Goal: Browse casually: Explore the website without a specific task or goal

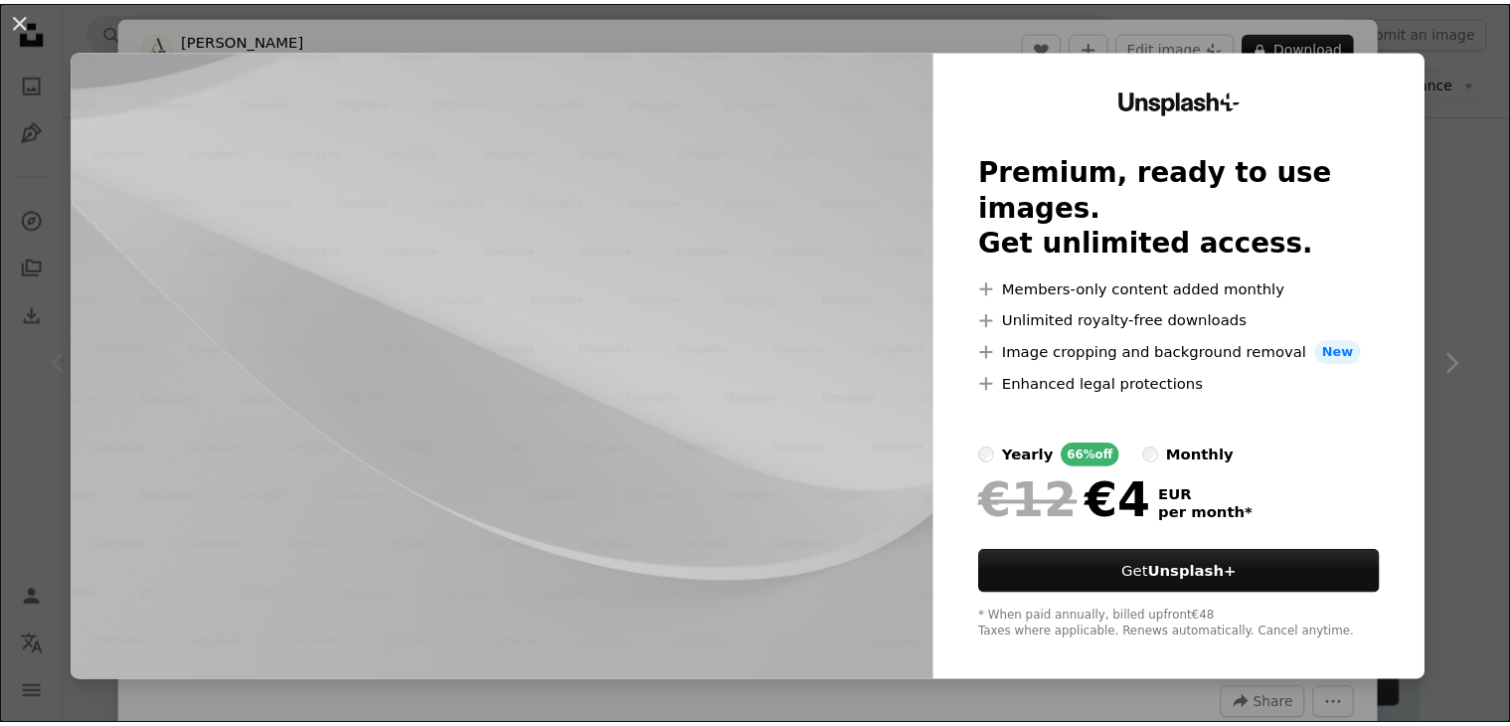
scroll to position [298, 0]
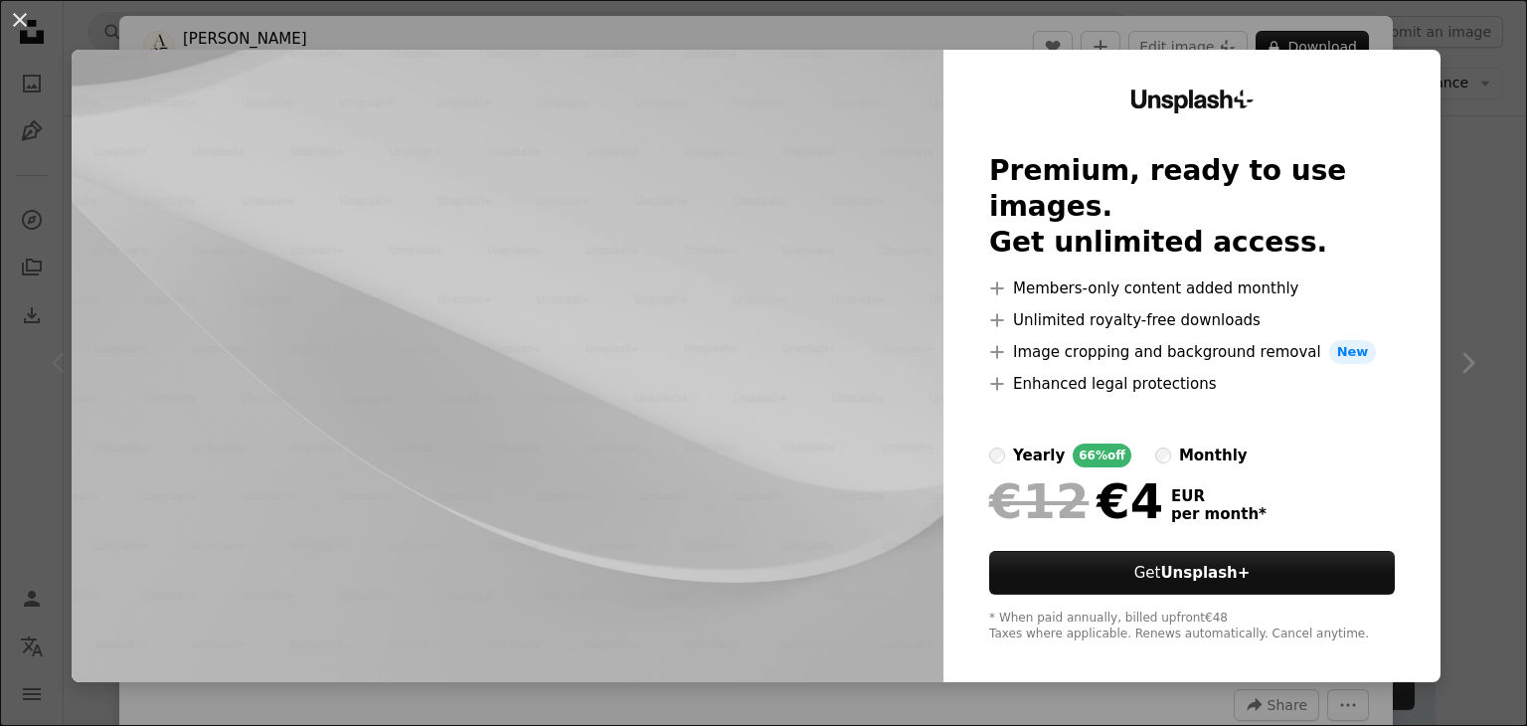
click at [1488, 74] on div "An X shape Unsplash+ Premium, ready to use images. Get unlimited access. A plus…" at bounding box center [763, 363] width 1527 height 726
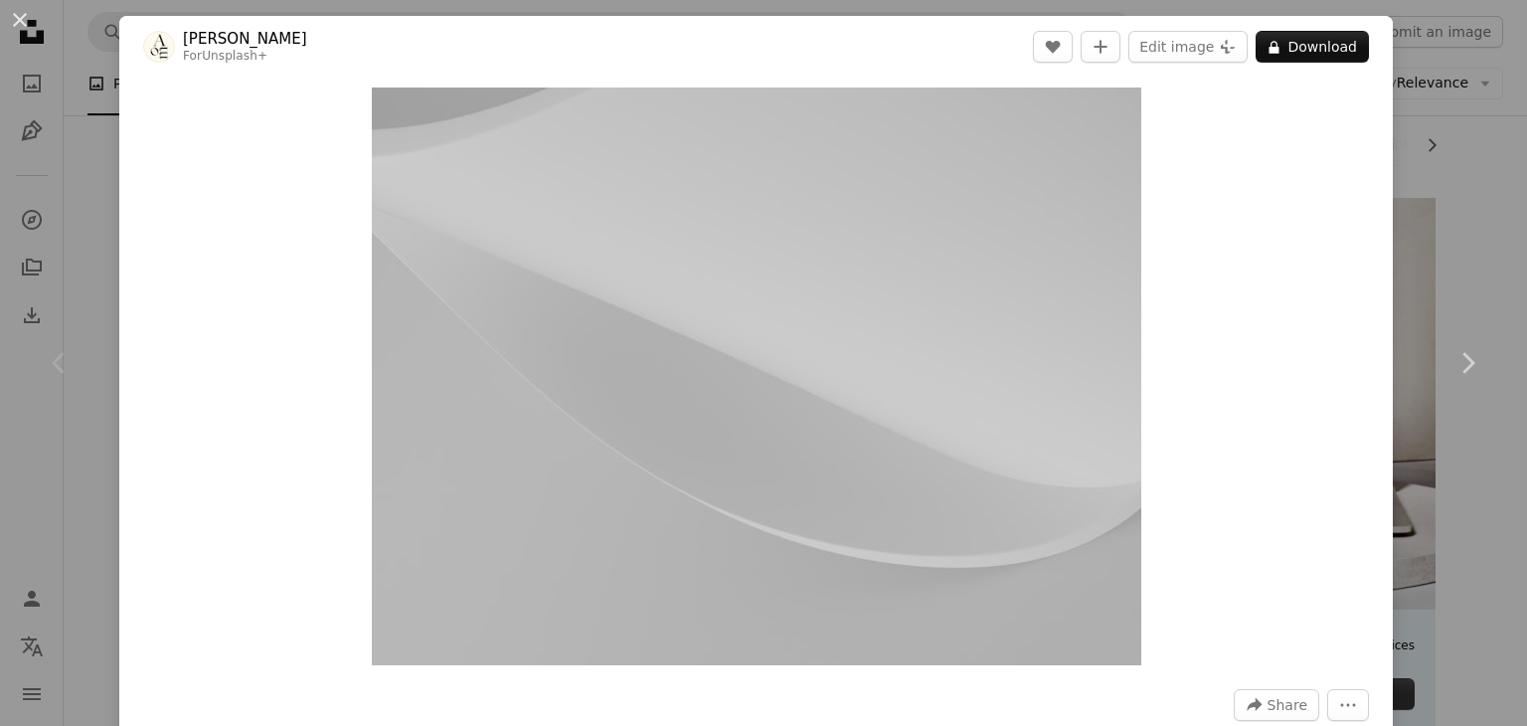
click at [1496, 137] on div "An X shape Chevron left Chevron right [PERSON_NAME] For Unsplash+ A heart A plu…" at bounding box center [763, 363] width 1527 height 726
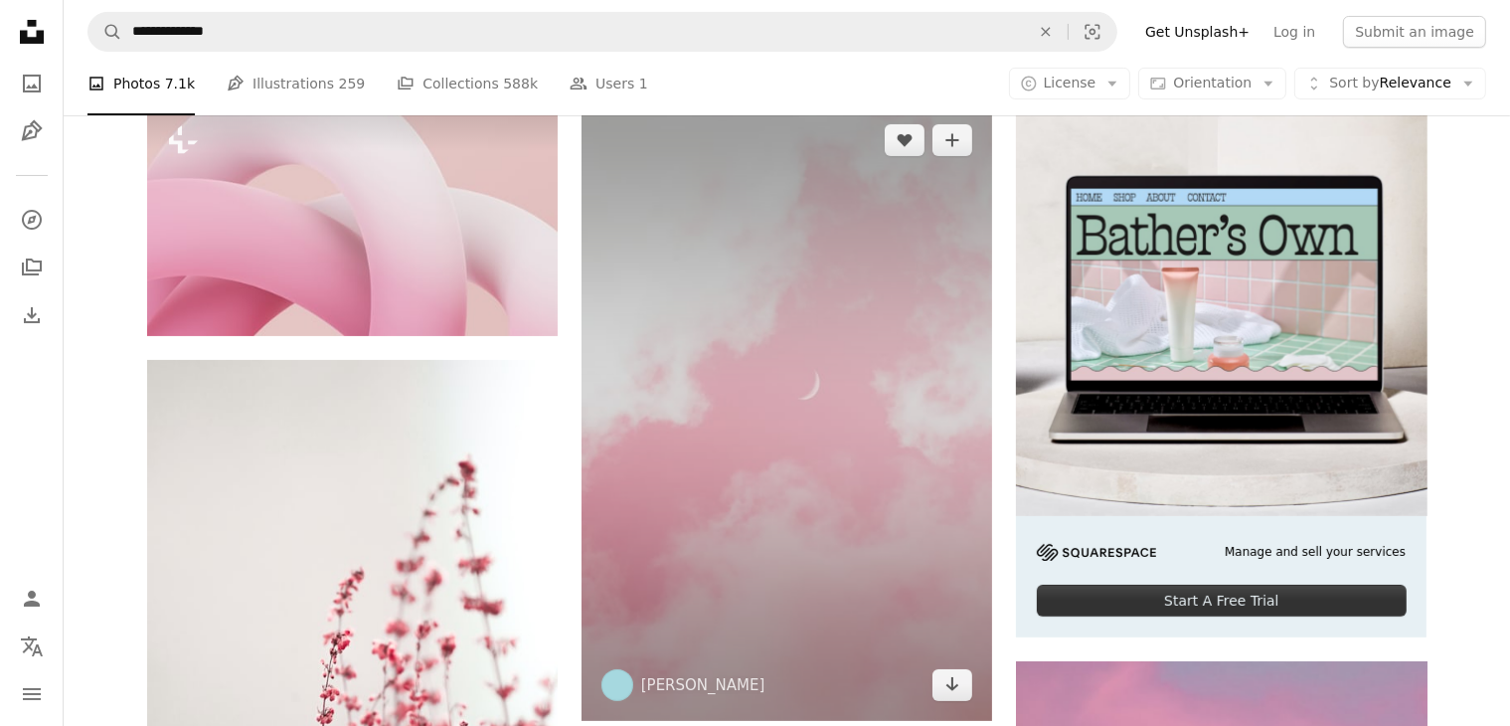
scroll to position [497, 0]
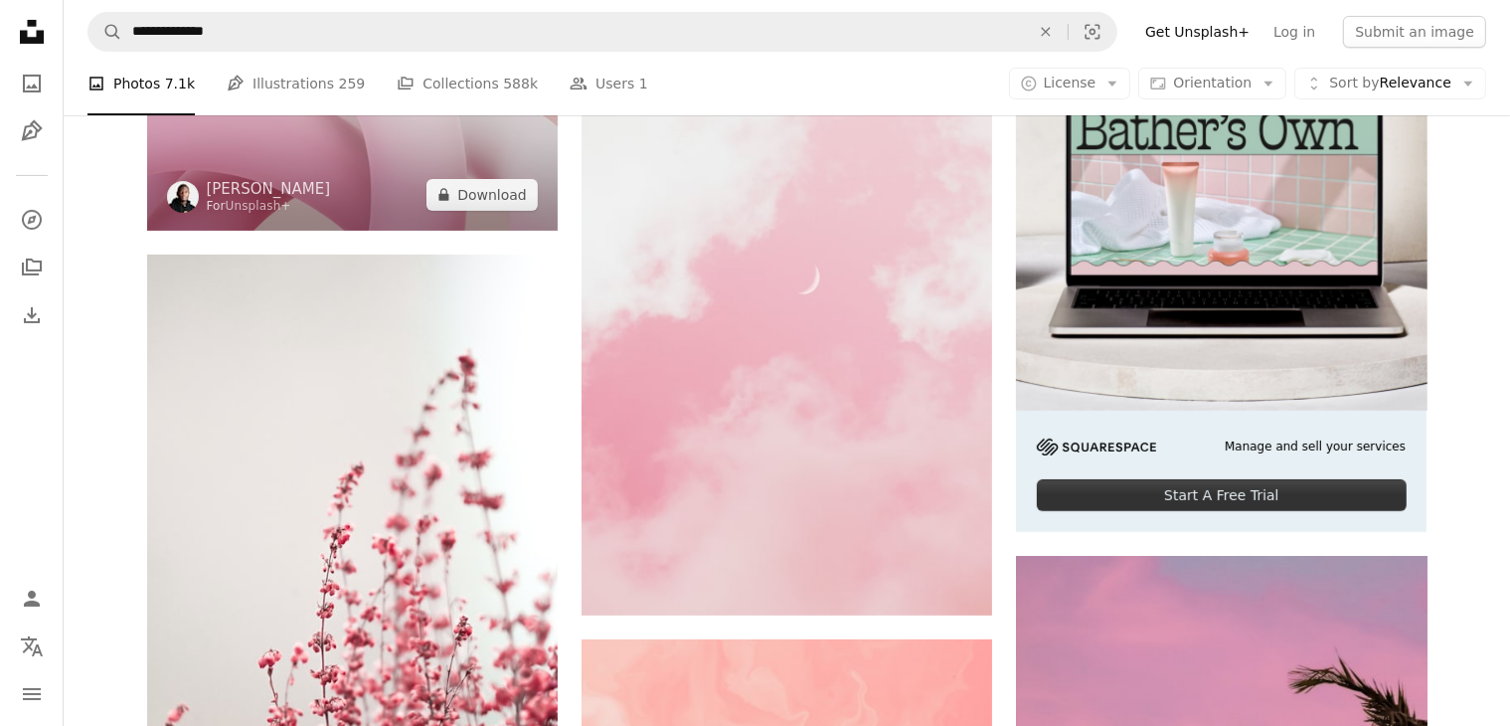
click at [355, 208] on img at bounding box center [352, 114] width 411 height 231
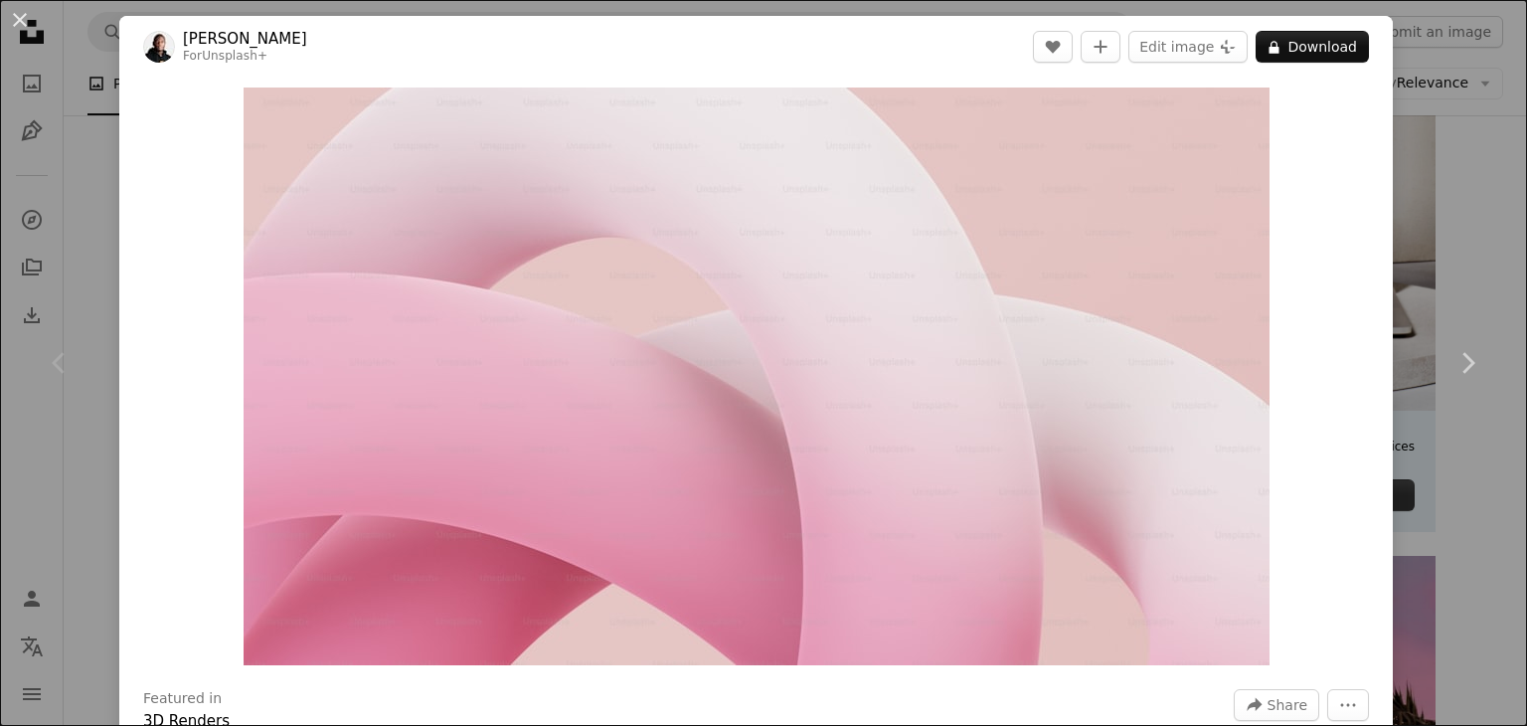
click at [1488, 213] on div "An X shape Chevron left Chevron right [PERSON_NAME] For Unsplash+ A heart A plu…" at bounding box center [763, 363] width 1527 height 726
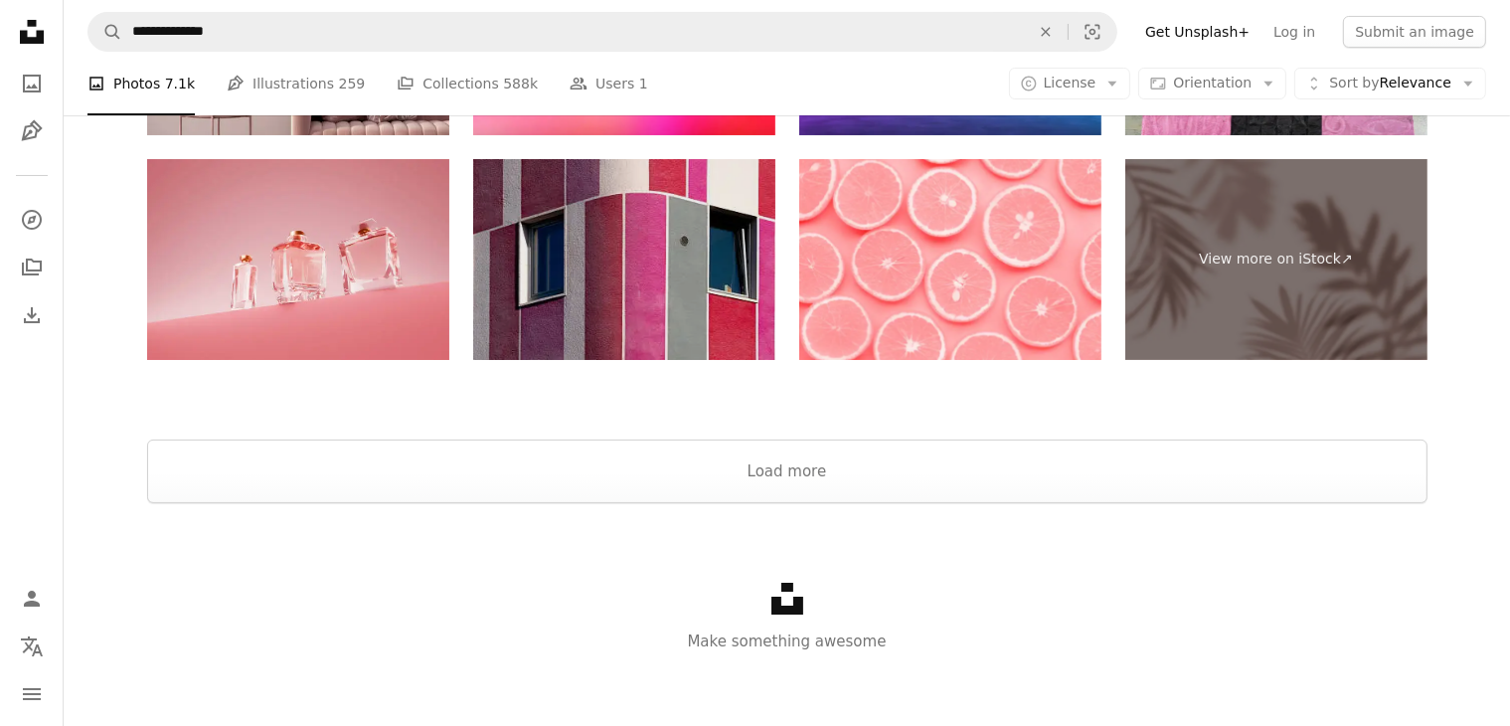
scroll to position [7801, 0]
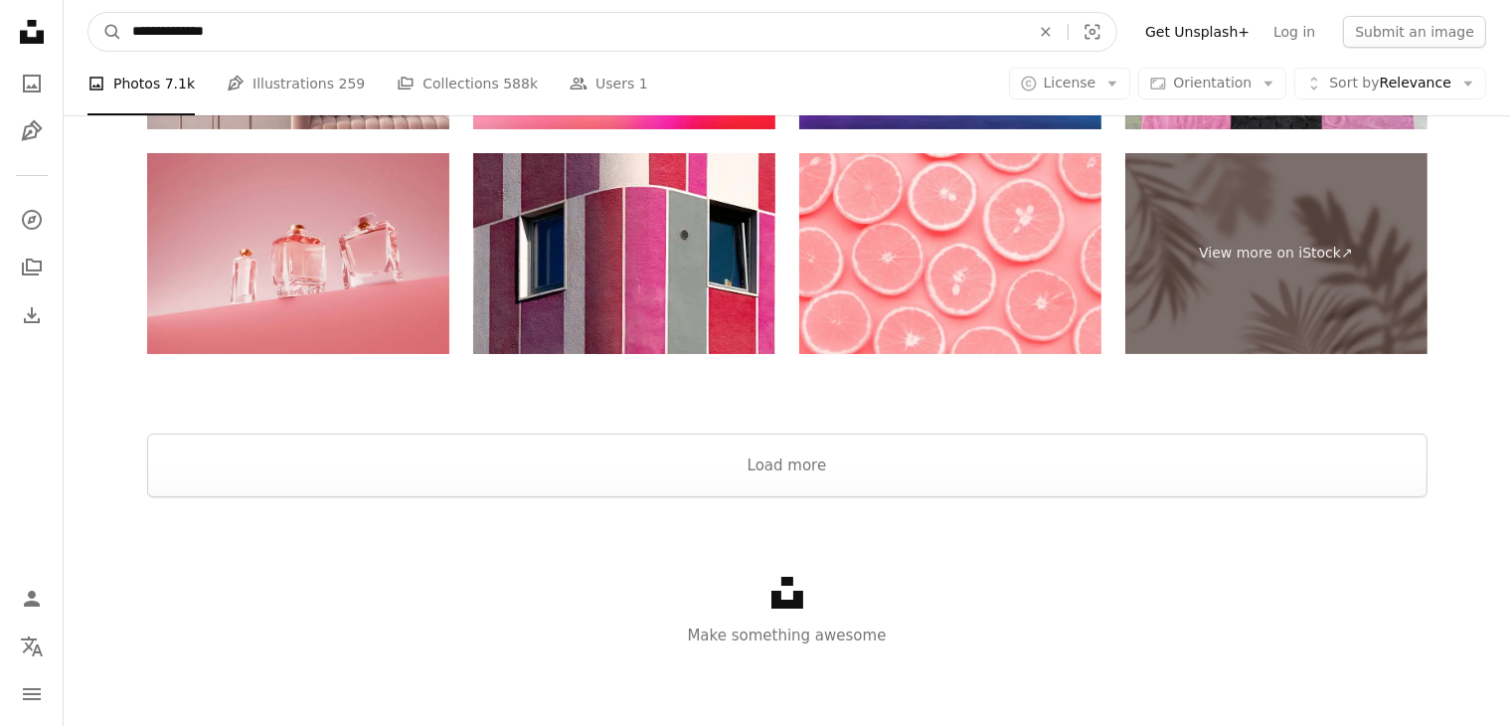
drag, startPoint x: 322, startPoint y: 25, endPoint x: 124, endPoint y: 29, distance: 197.8
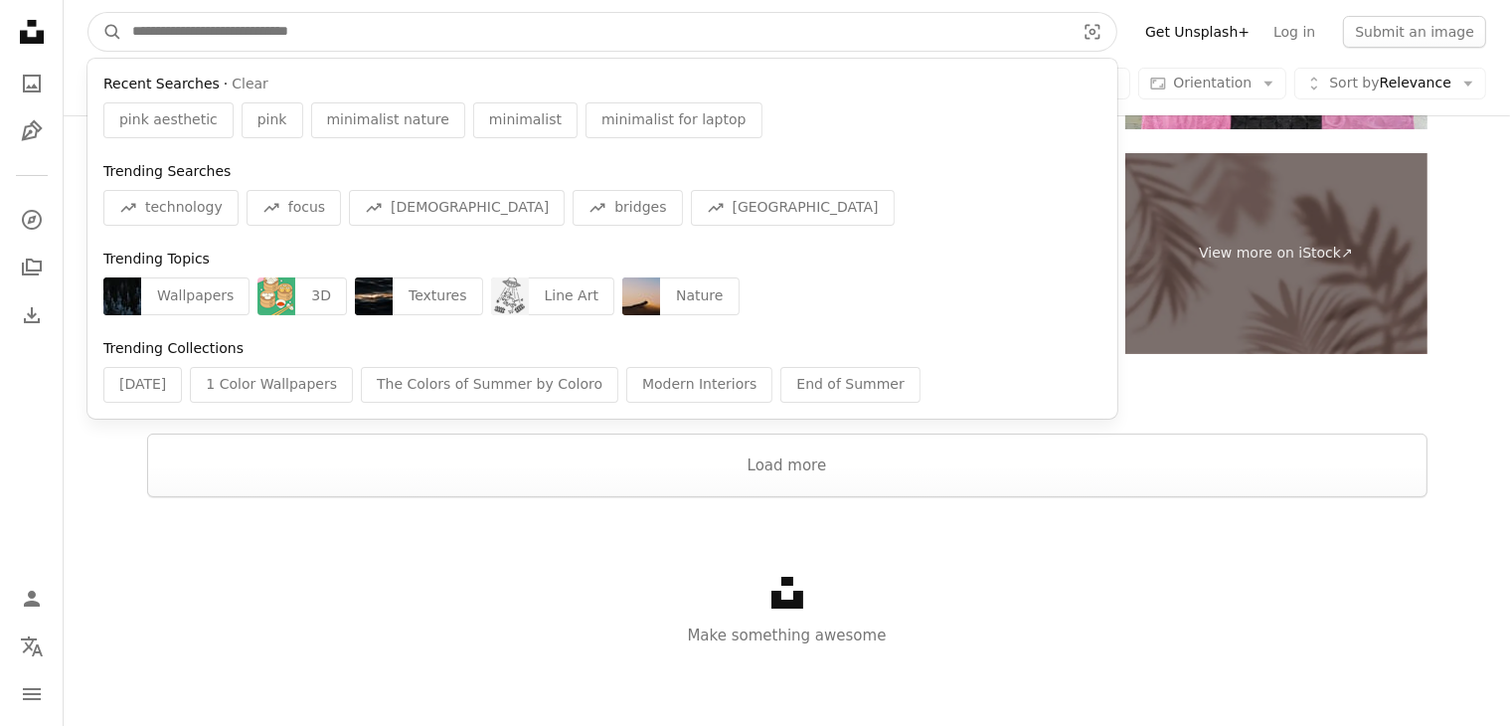
click at [88, 13] on button "A magnifying glass" at bounding box center [105, 32] width 34 height 38
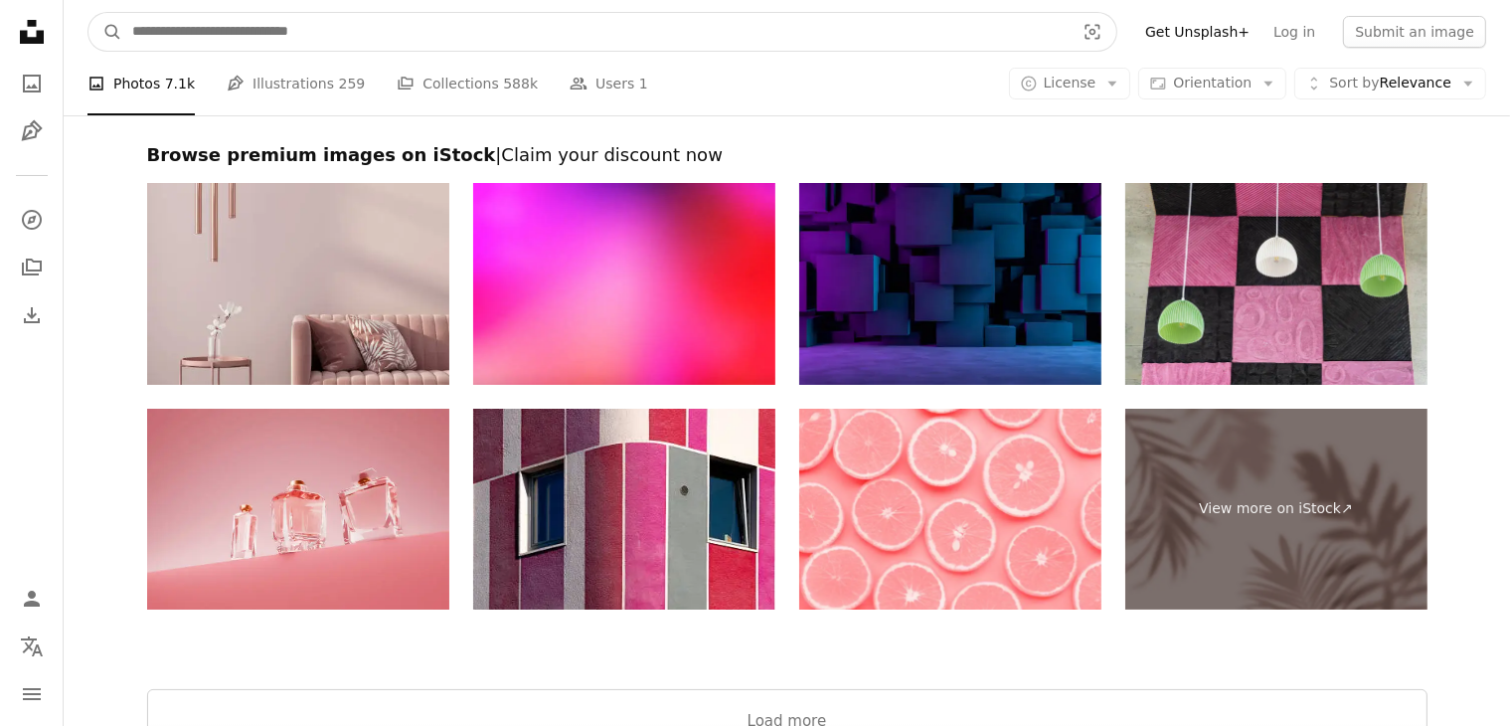
scroll to position [7304, 0]
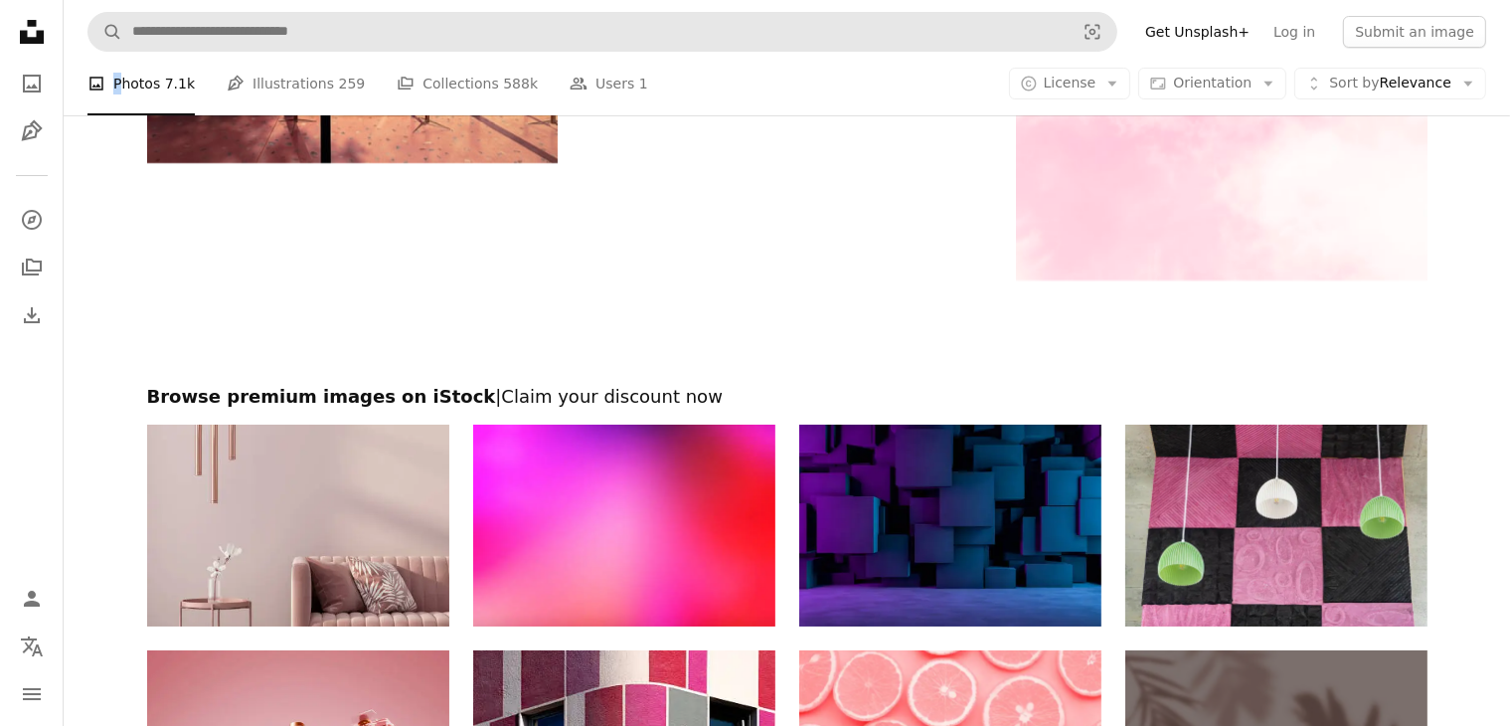
click at [117, 75] on li "A photo Photos 7.1k" at bounding box center [140, 84] width 107 height 64
click at [164, 87] on li "A photo Photos 7.1k" at bounding box center [140, 84] width 107 height 64
click at [32, 33] on icon "Unsplash logo Unsplash Home" at bounding box center [32, 32] width 40 height 40
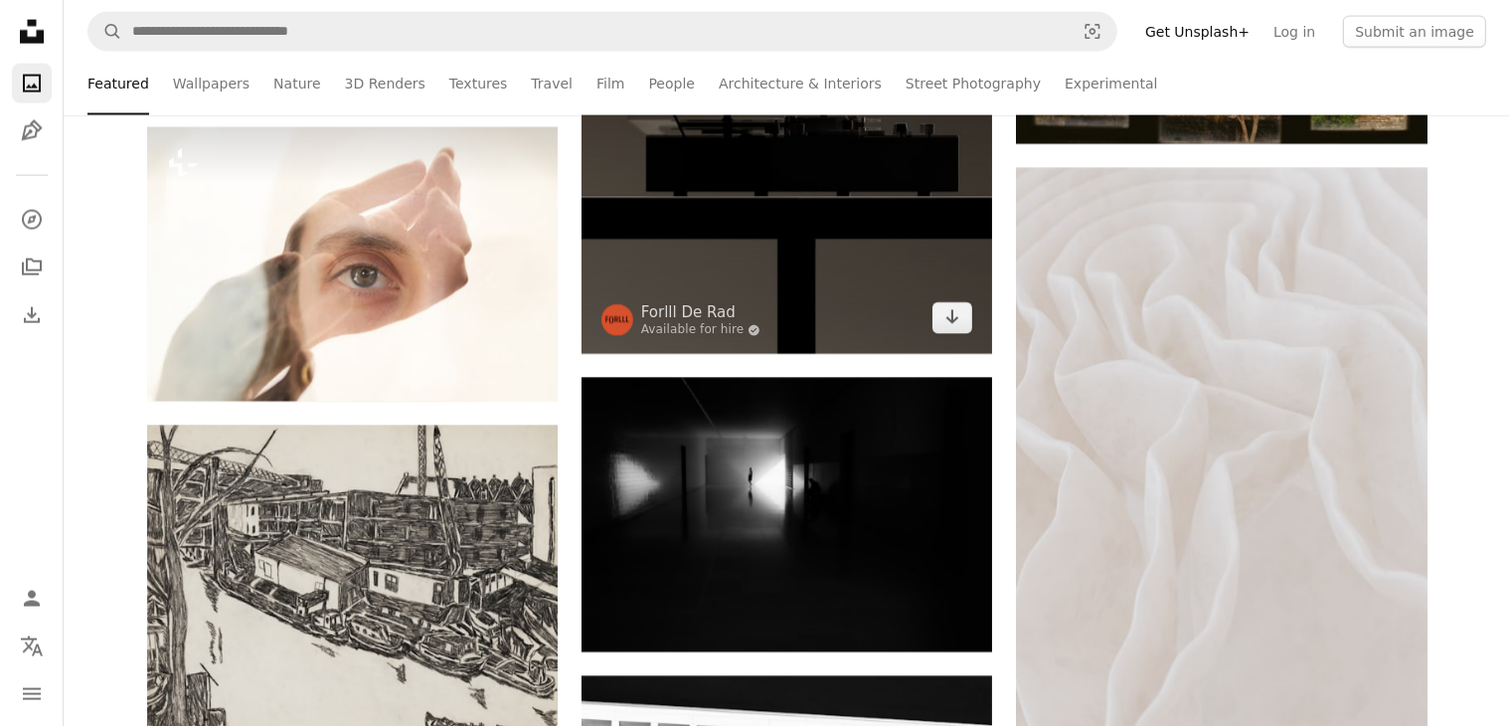
scroll to position [10238, 0]
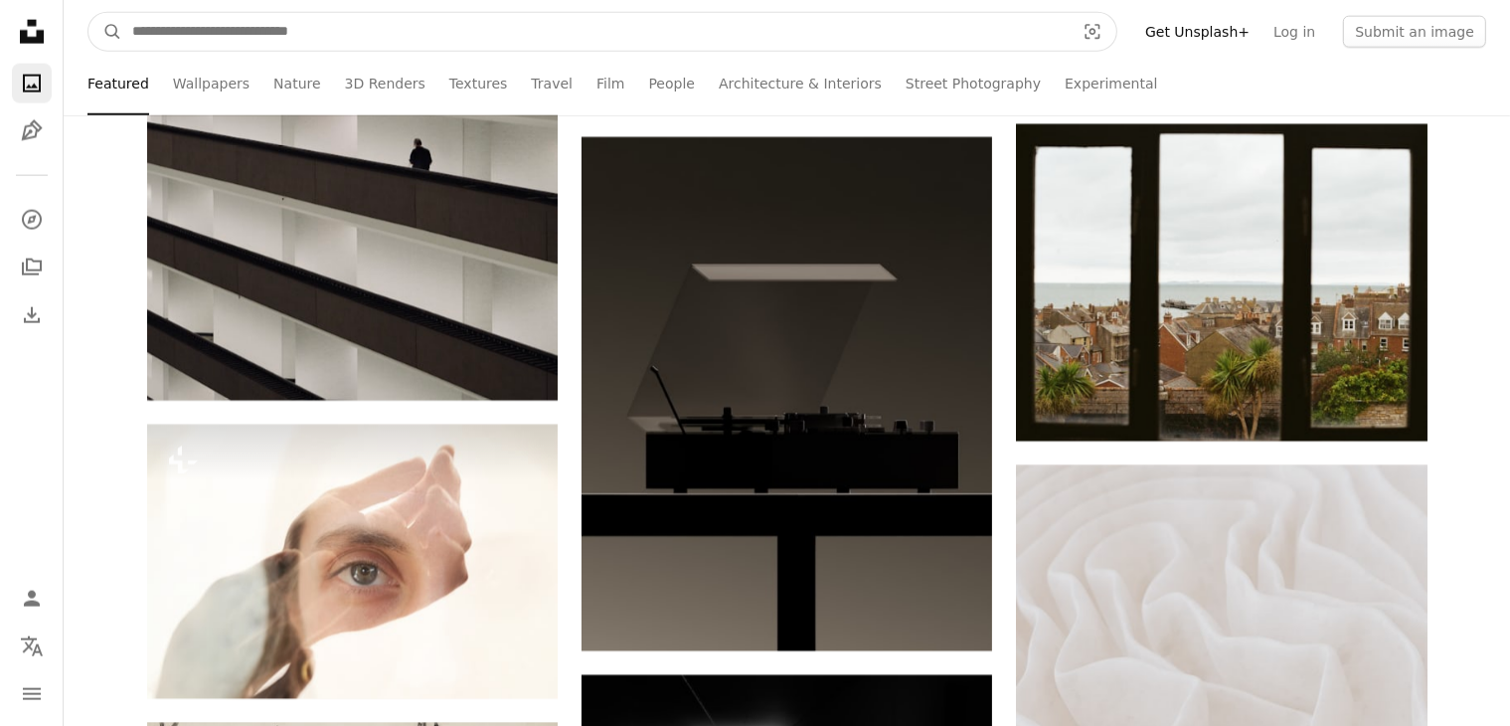
click at [505, 20] on input "Find visuals sitewide" at bounding box center [595, 32] width 946 height 38
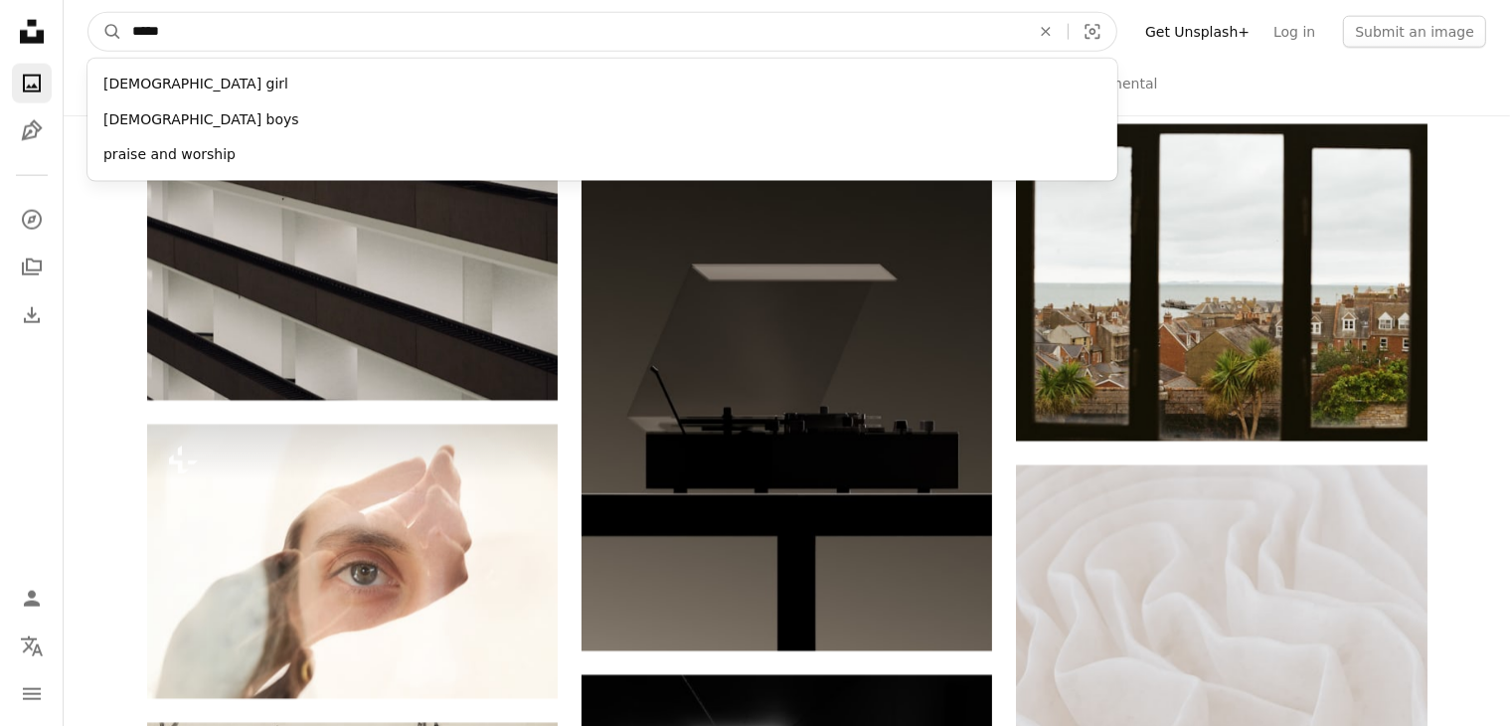
type input "*****"
click at [88, 13] on button "A magnifying glass" at bounding box center [105, 32] width 34 height 38
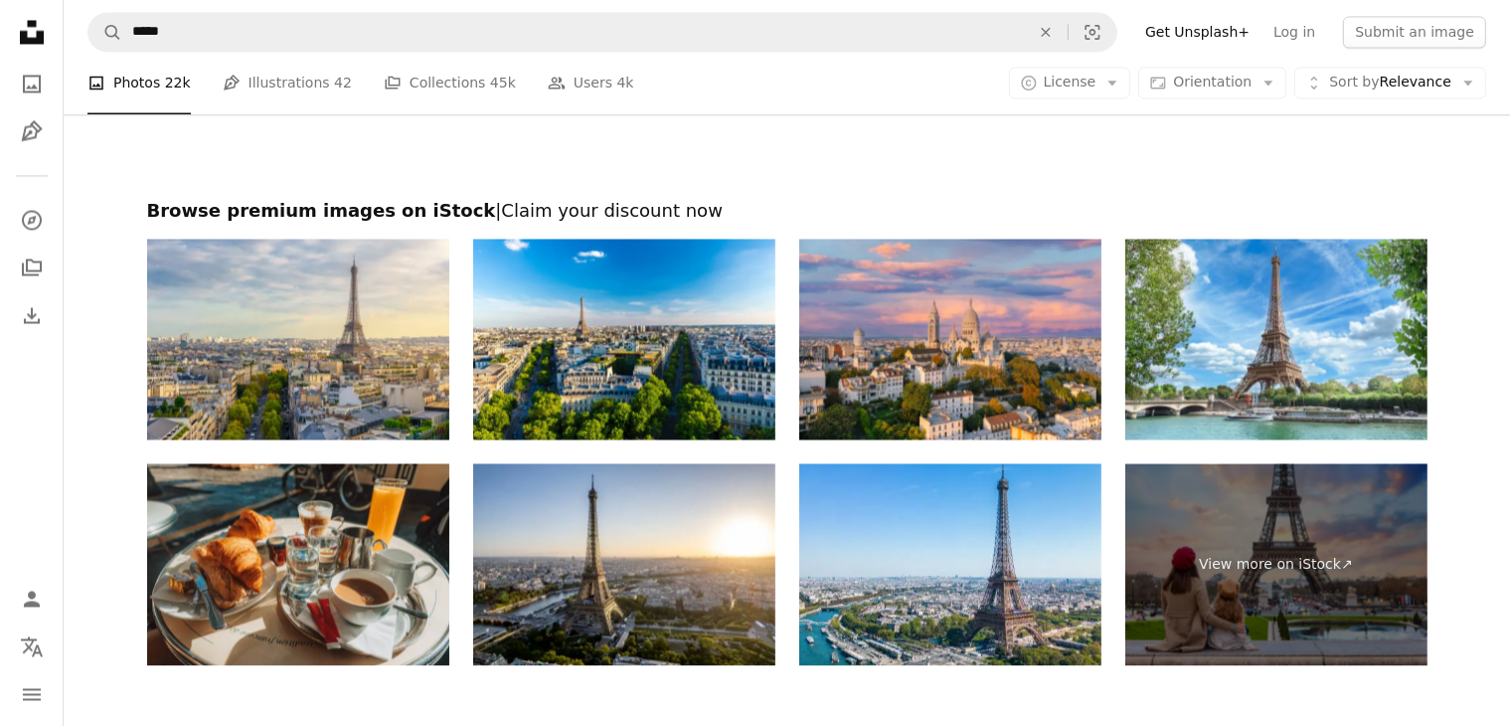
scroll to position [4374, 0]
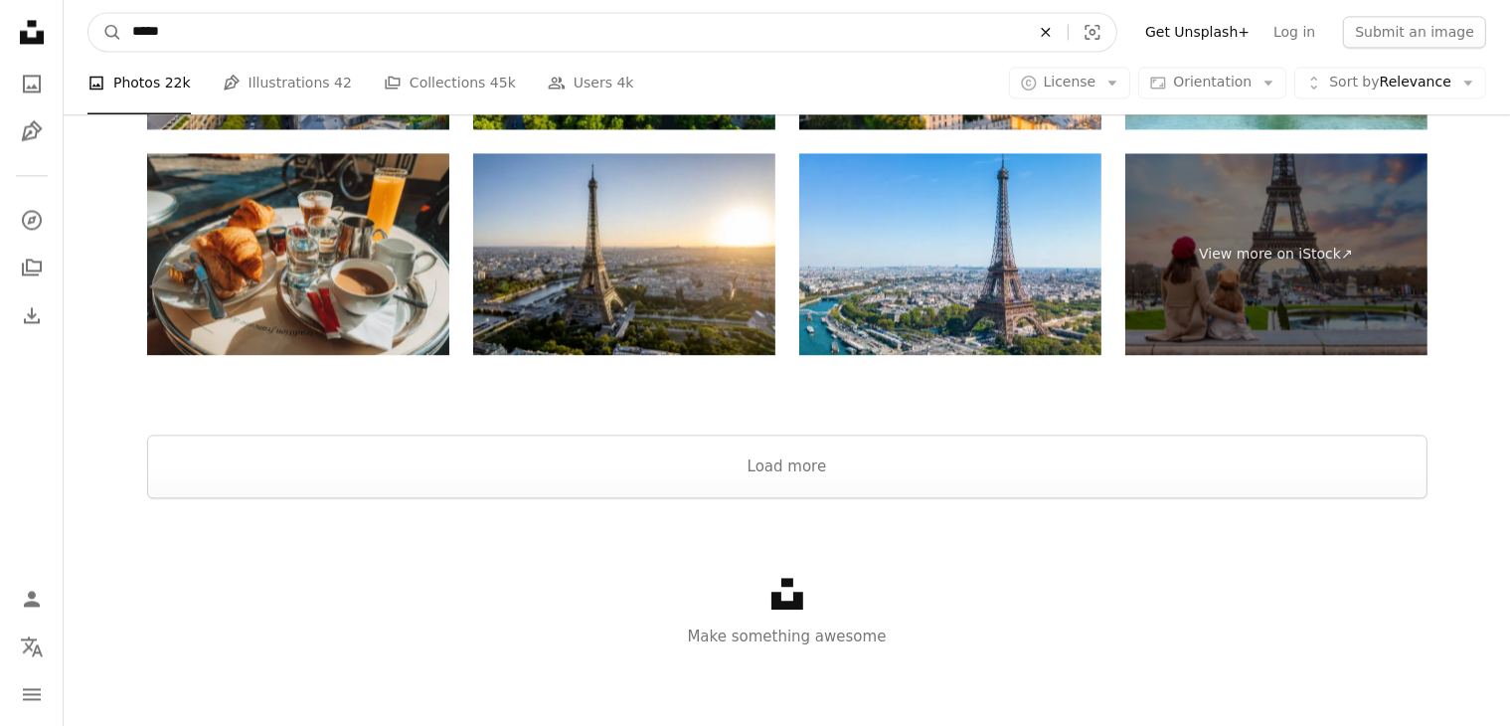
click at [1050, 33] on icon "Find visuals sitewide" at bounding box center [1045, 31] width 9 height 9
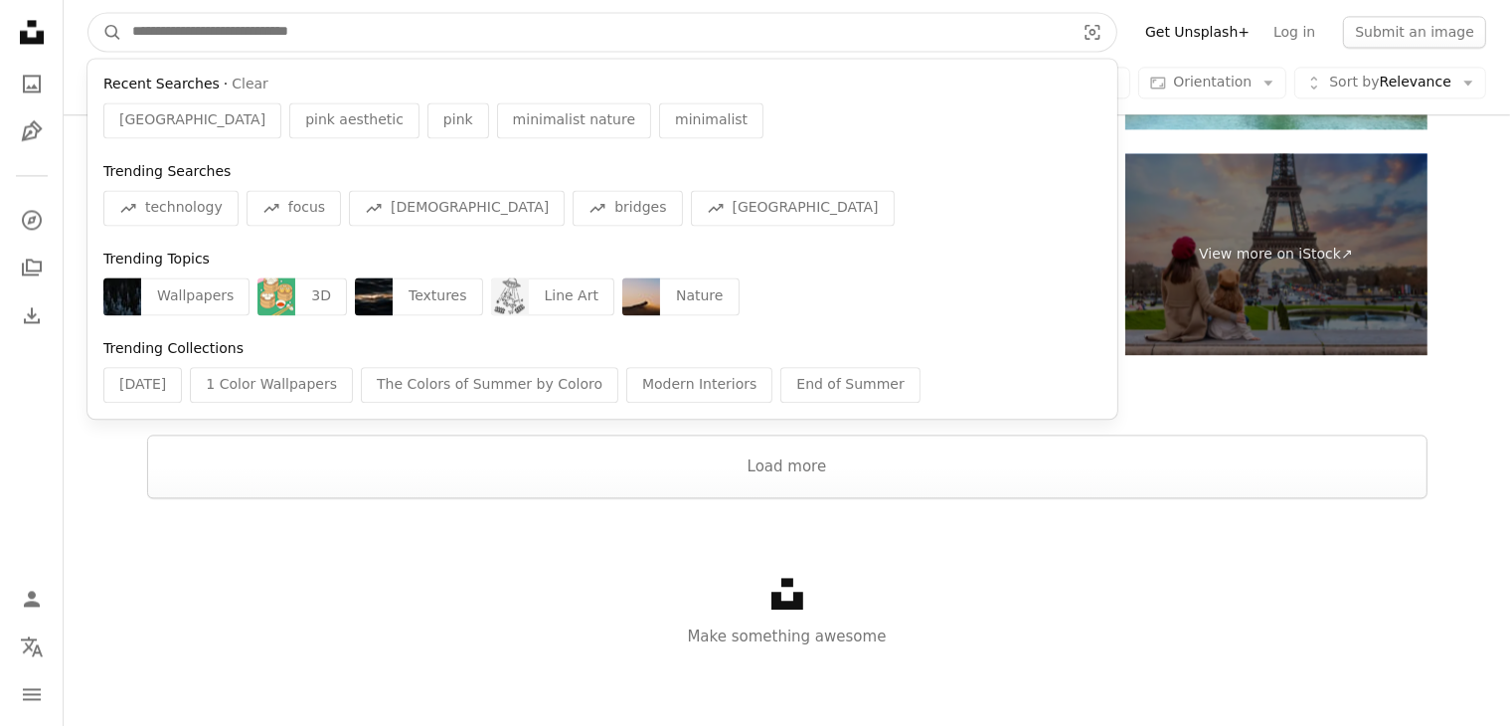
click at [946, 32] on input "Find visuals sitewide" at bounding box center [595, 32] width 946 height 38
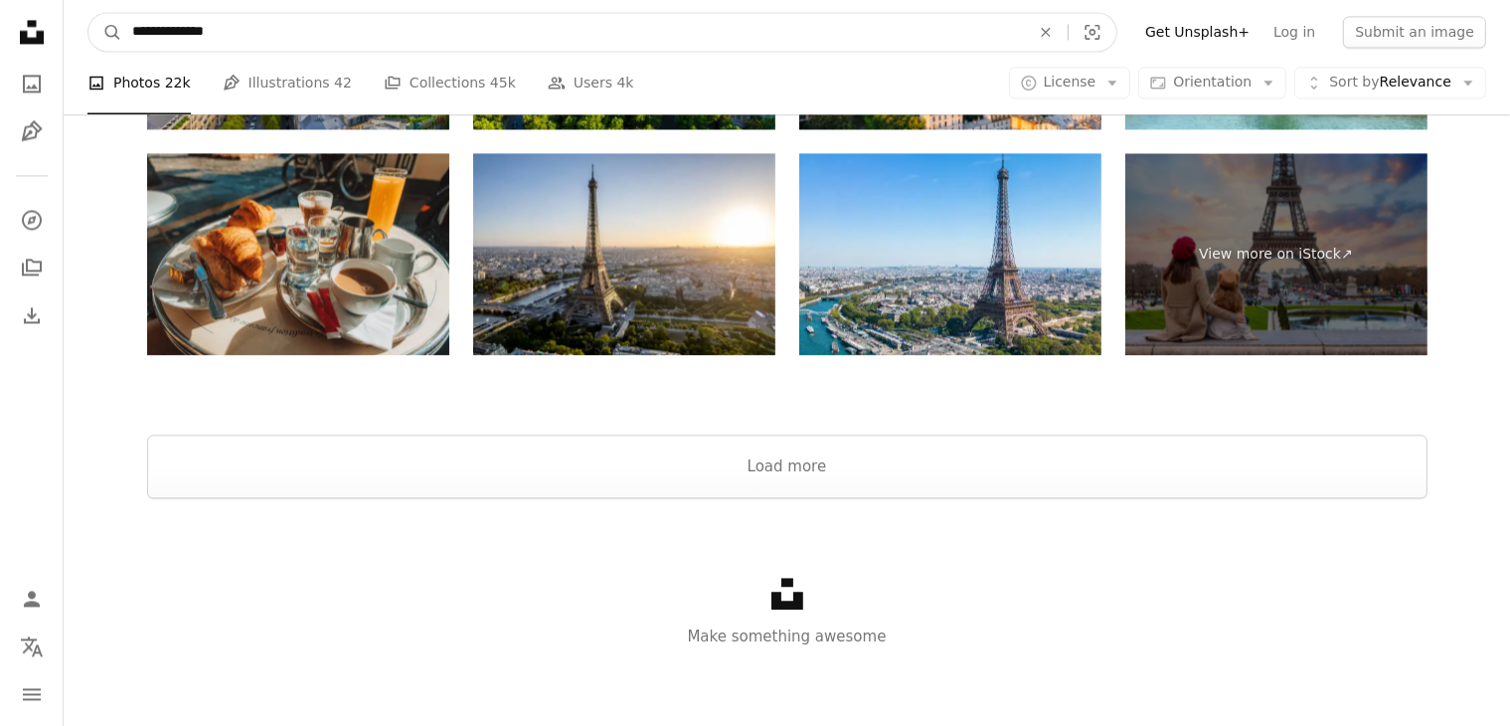
type input "**********"
click at [88, 13] on button "A magnifying glass" at bounding box center [105, 32] width 34 height 38
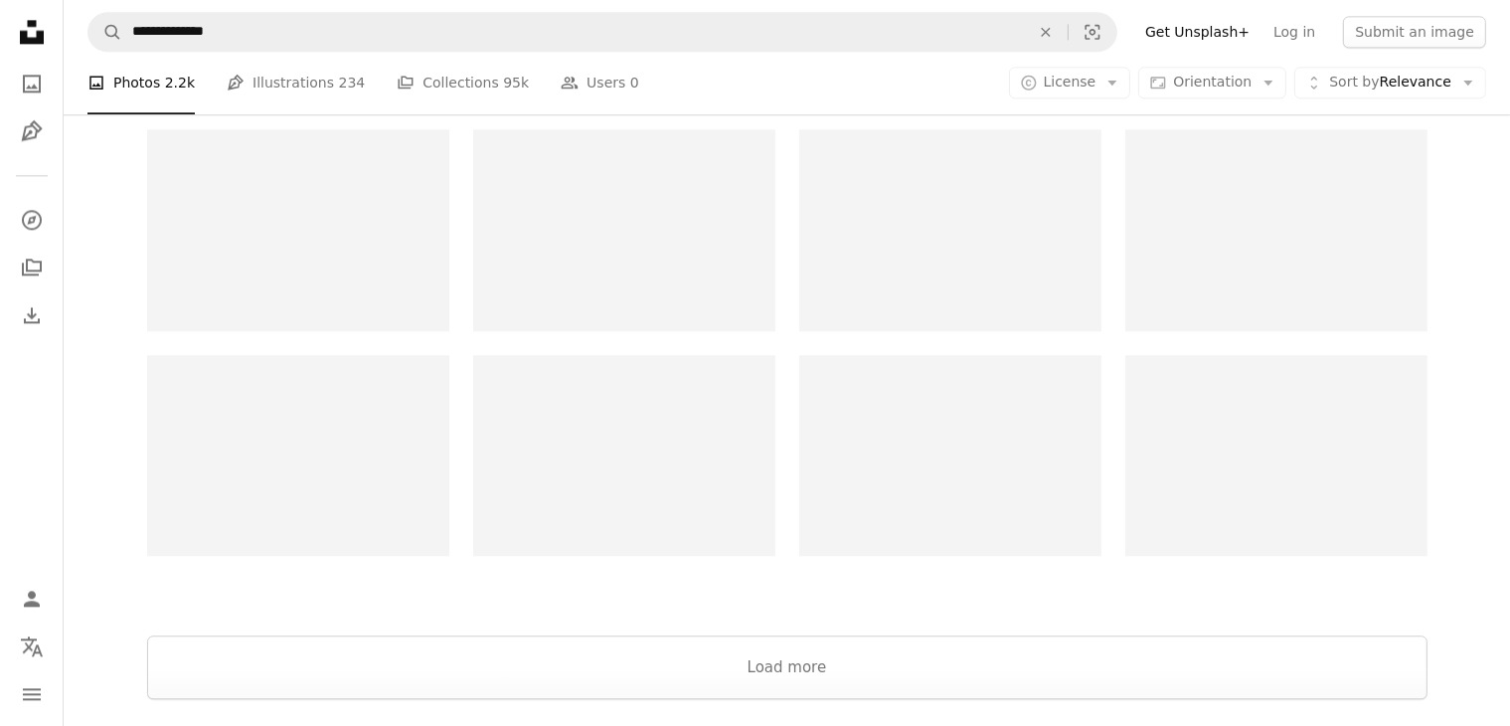
scroll to position [4771, 0]
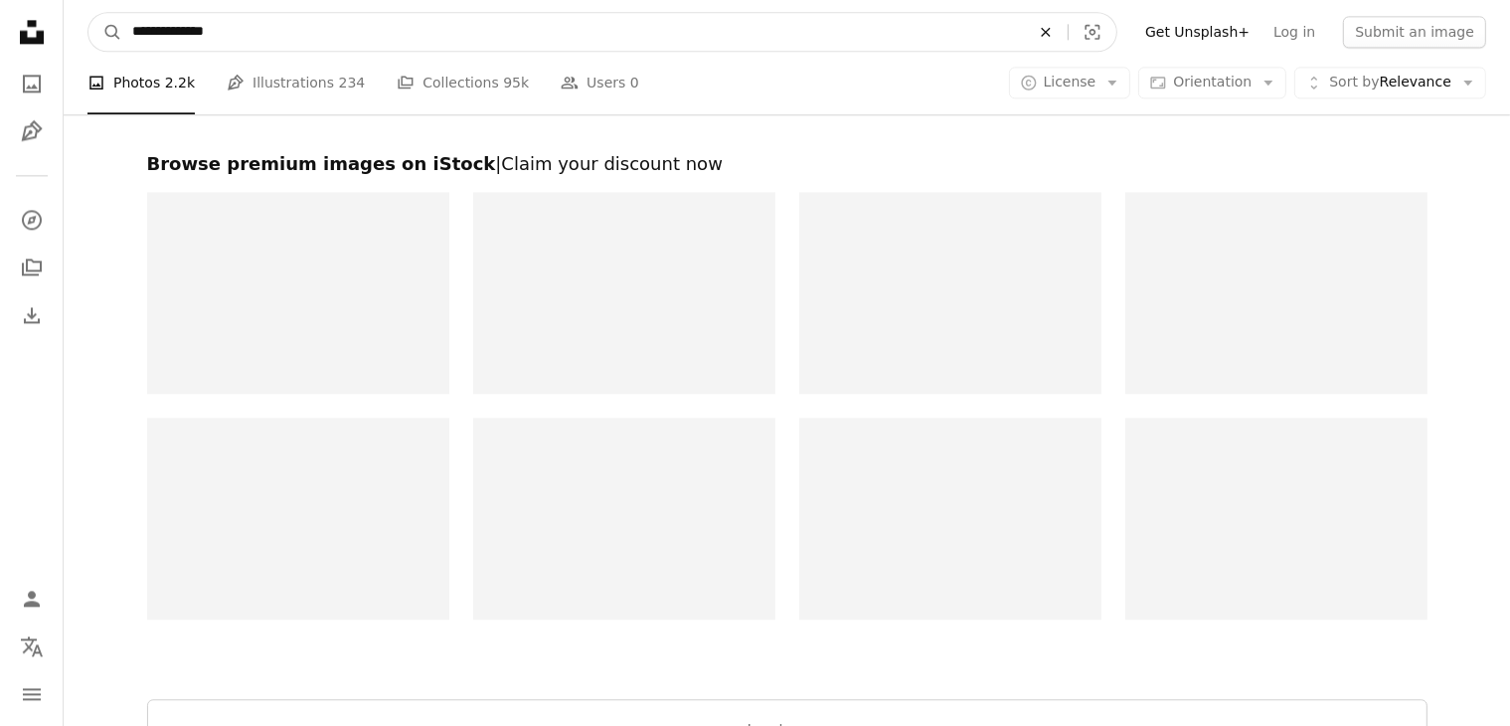
click at [1066, 32] on icon "An X shape" at bounding box center [1046, 32] width 44 height 16
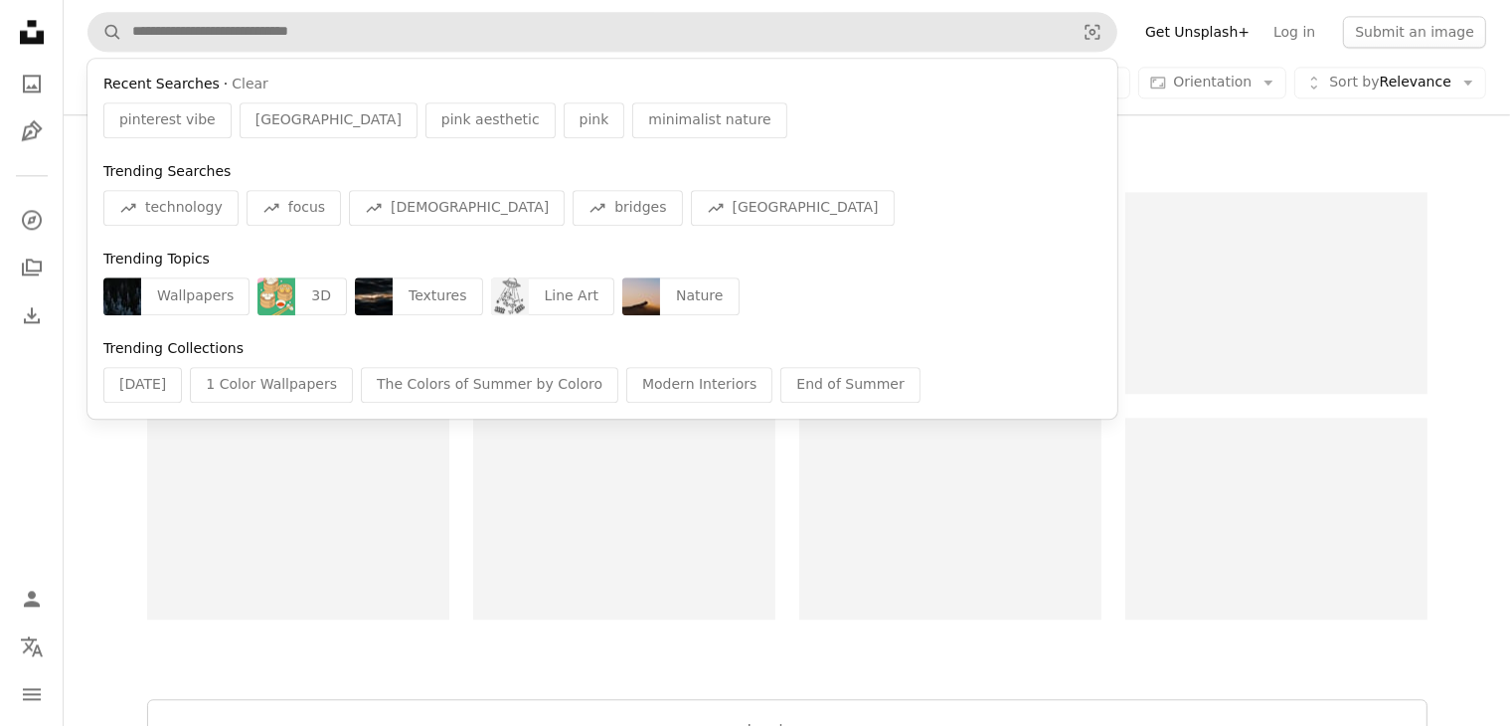
click at [36, 25] on icon "Unsplash logo Unsplash Home" at bounding box center [32, 32] width 40 height 40
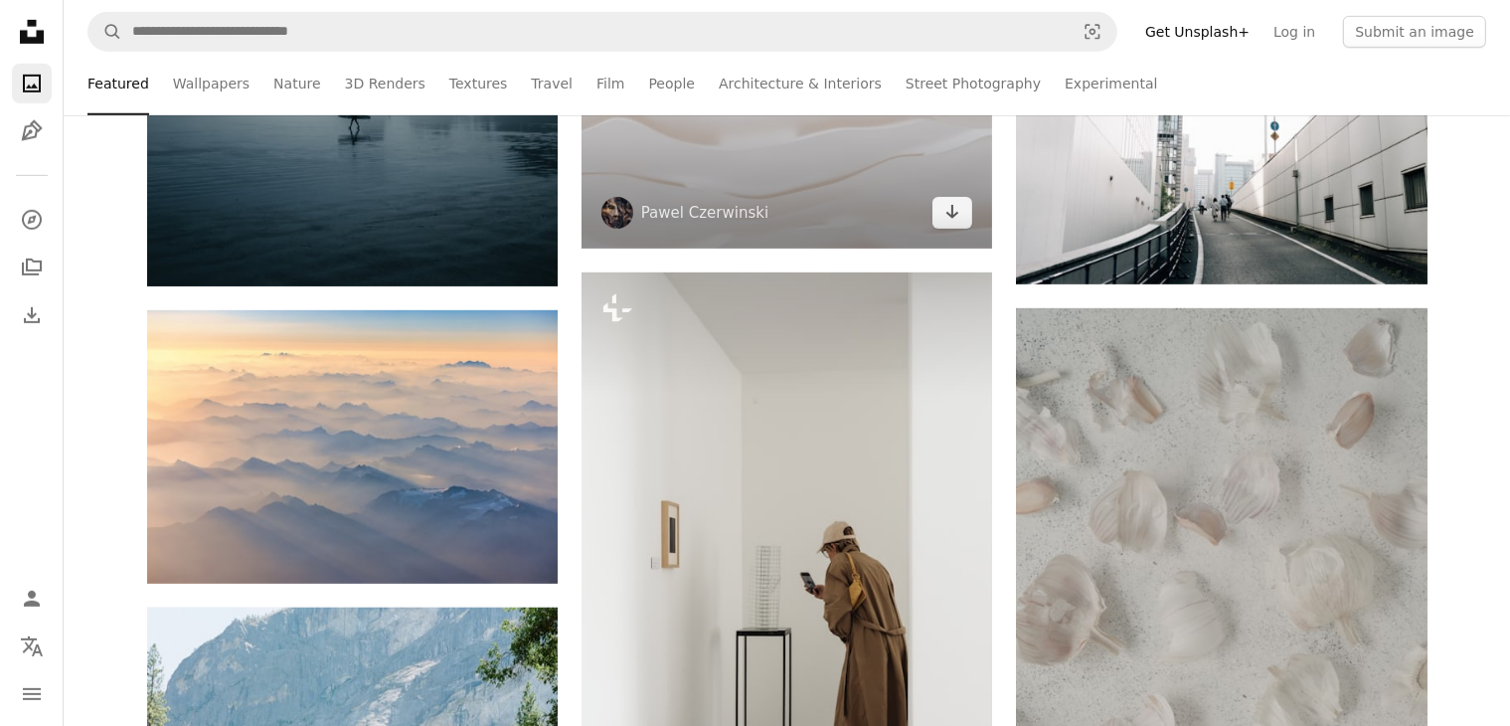
scroll to position [1193, 0]
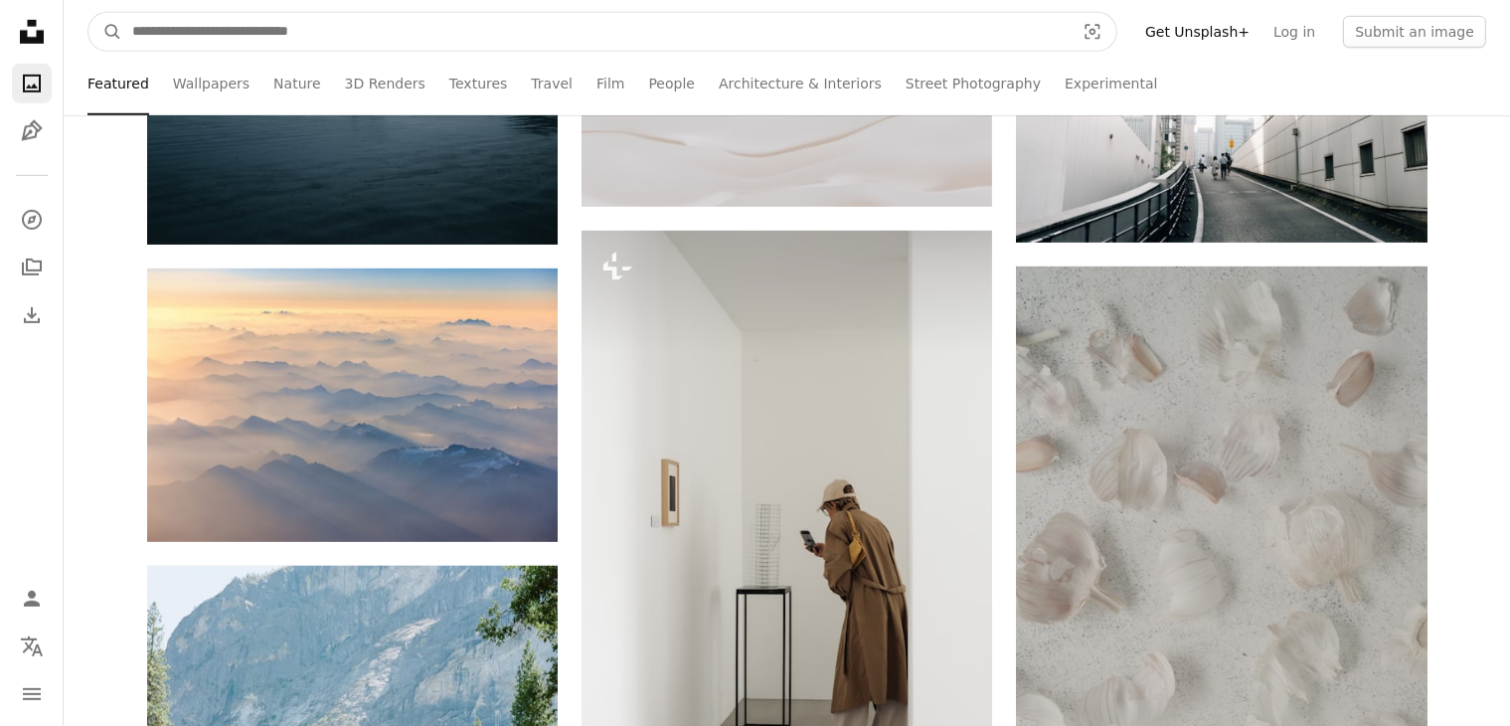
click at [336, 32] on input "Find visuals sitewide" at bounding box center [595, 32] width 946 height 38
type input "*****"
click at [88, 13] on button "A magnifying glass" at bounding box center [105, 32] width 34 height 38
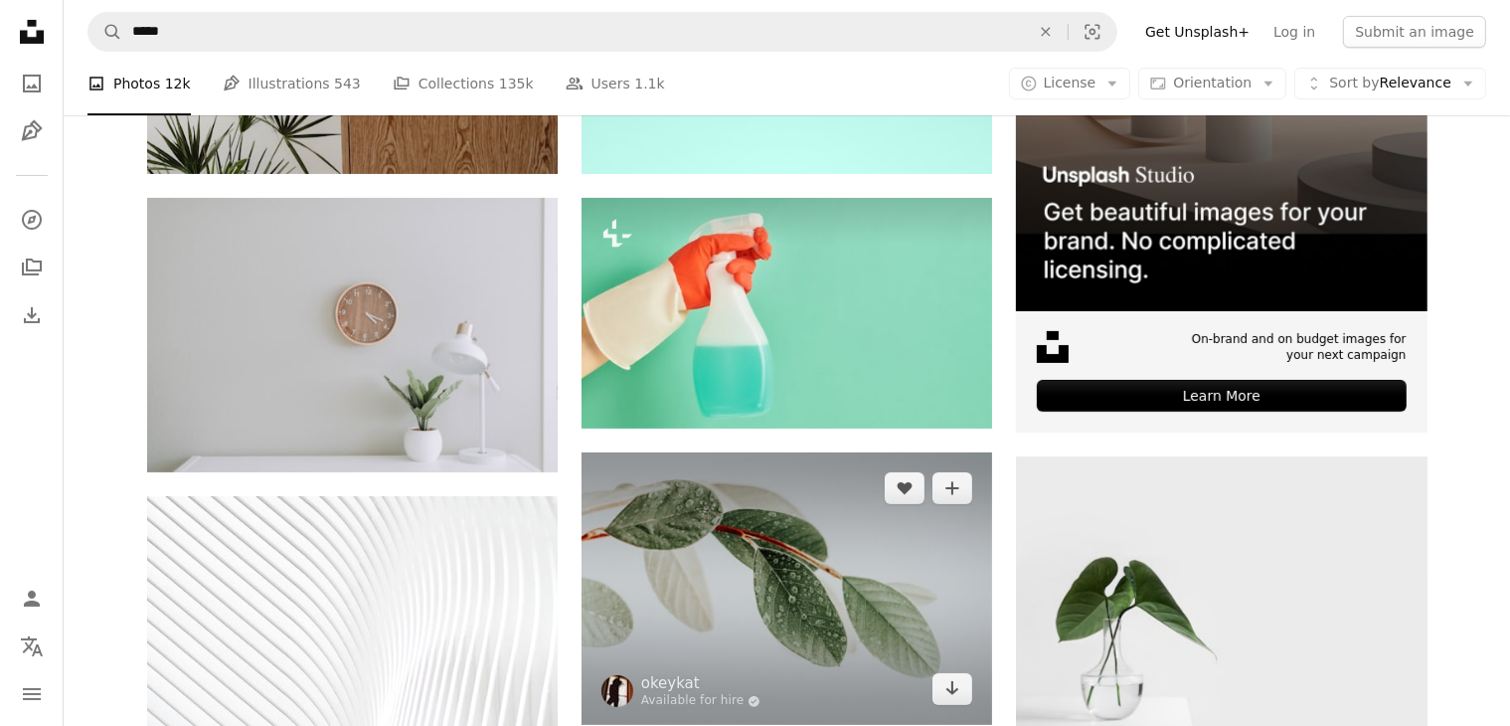
scroll to position [99, 0]
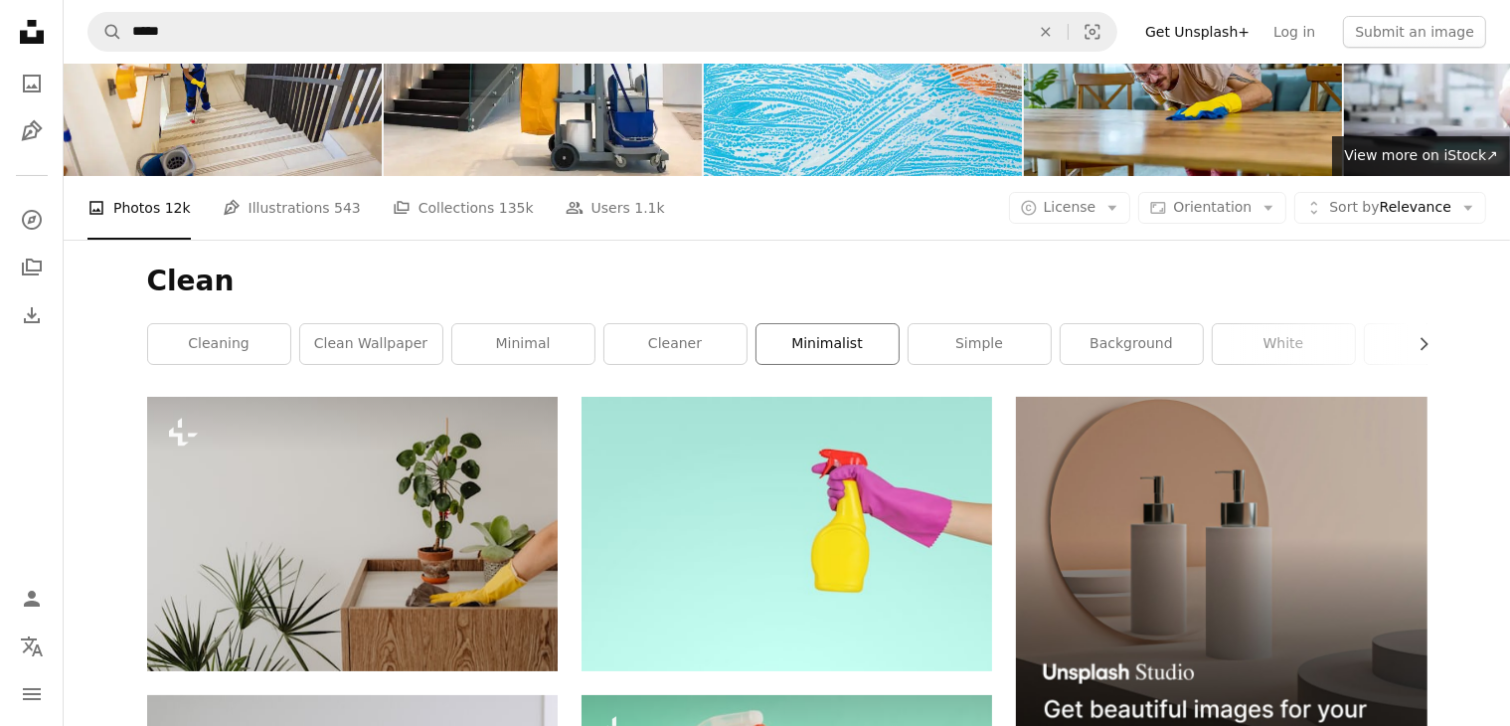
click at [793, 351] on link "minimalist" at bounding box center [827, 344] width 142 height 40
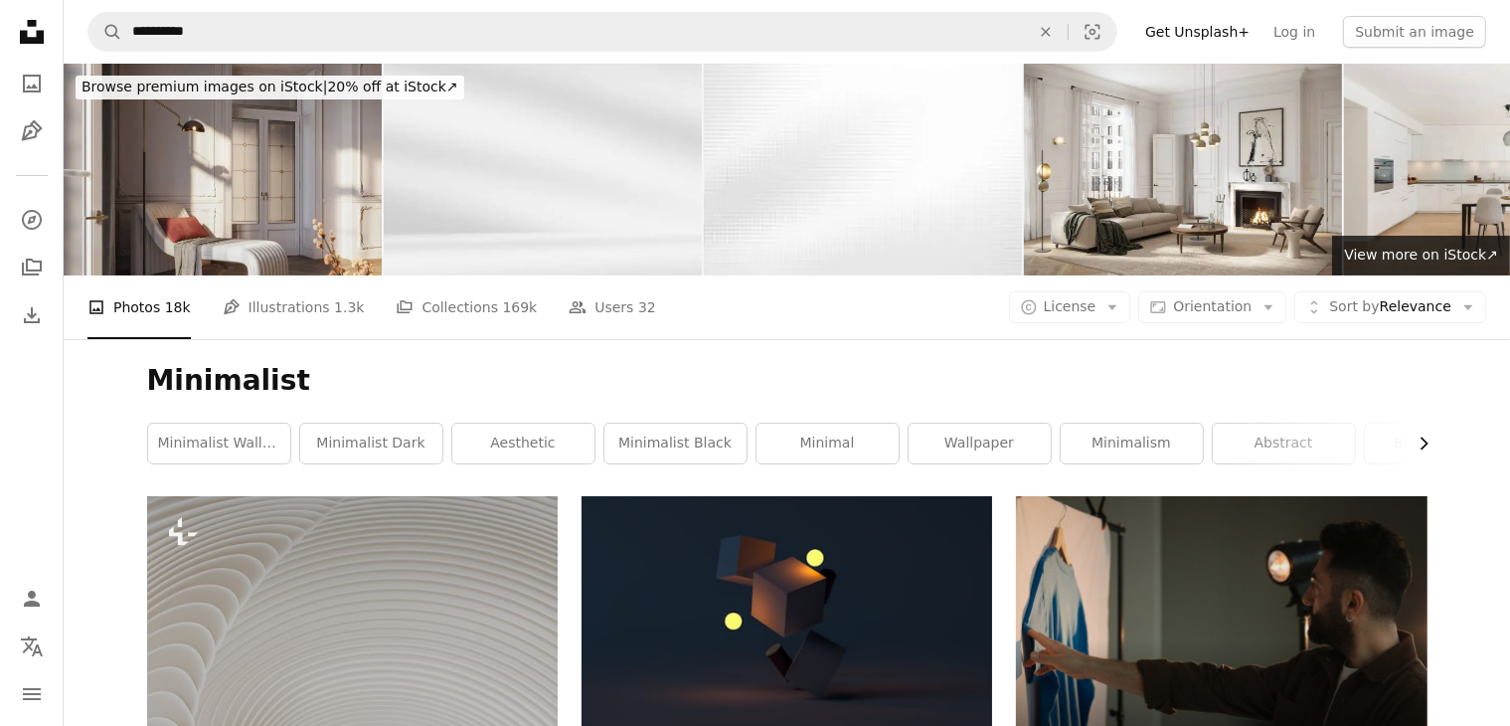
click at [1406, 455] on button "Chevron right" at bounding box center [1417, 443] width 22 height 40
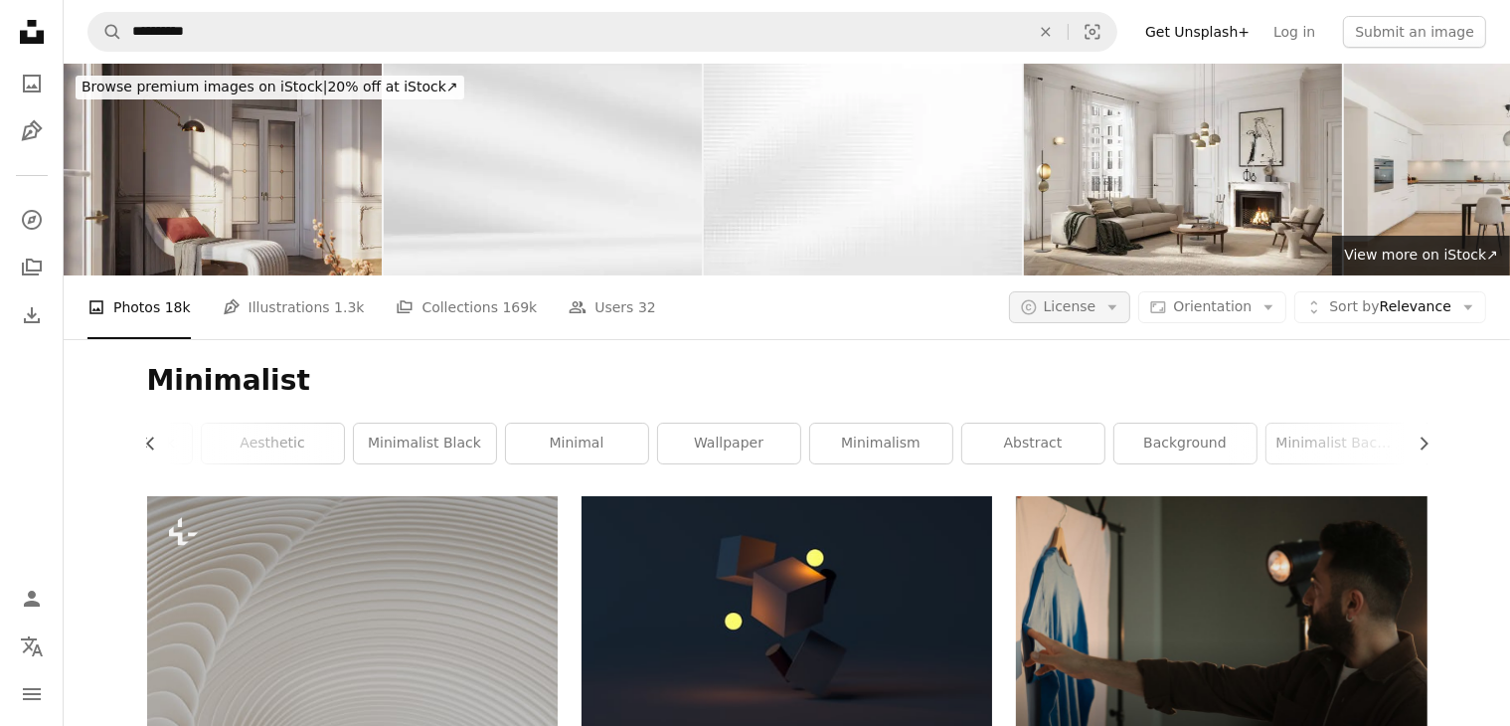
scroll to position [0, 298]
click at [1171, 454] on link "background" at bounding box center [1138, 443] width 142 height 40
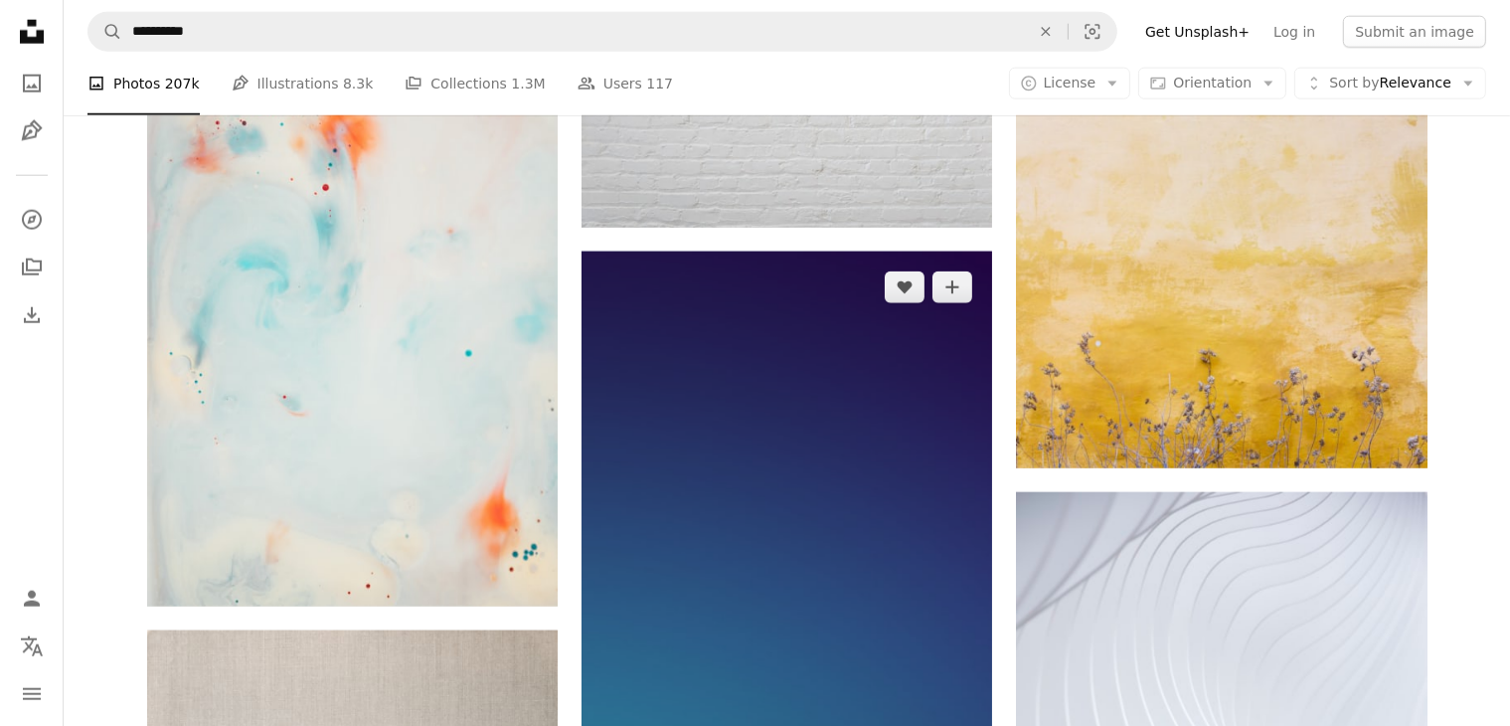
scroll to position [2584, 0]
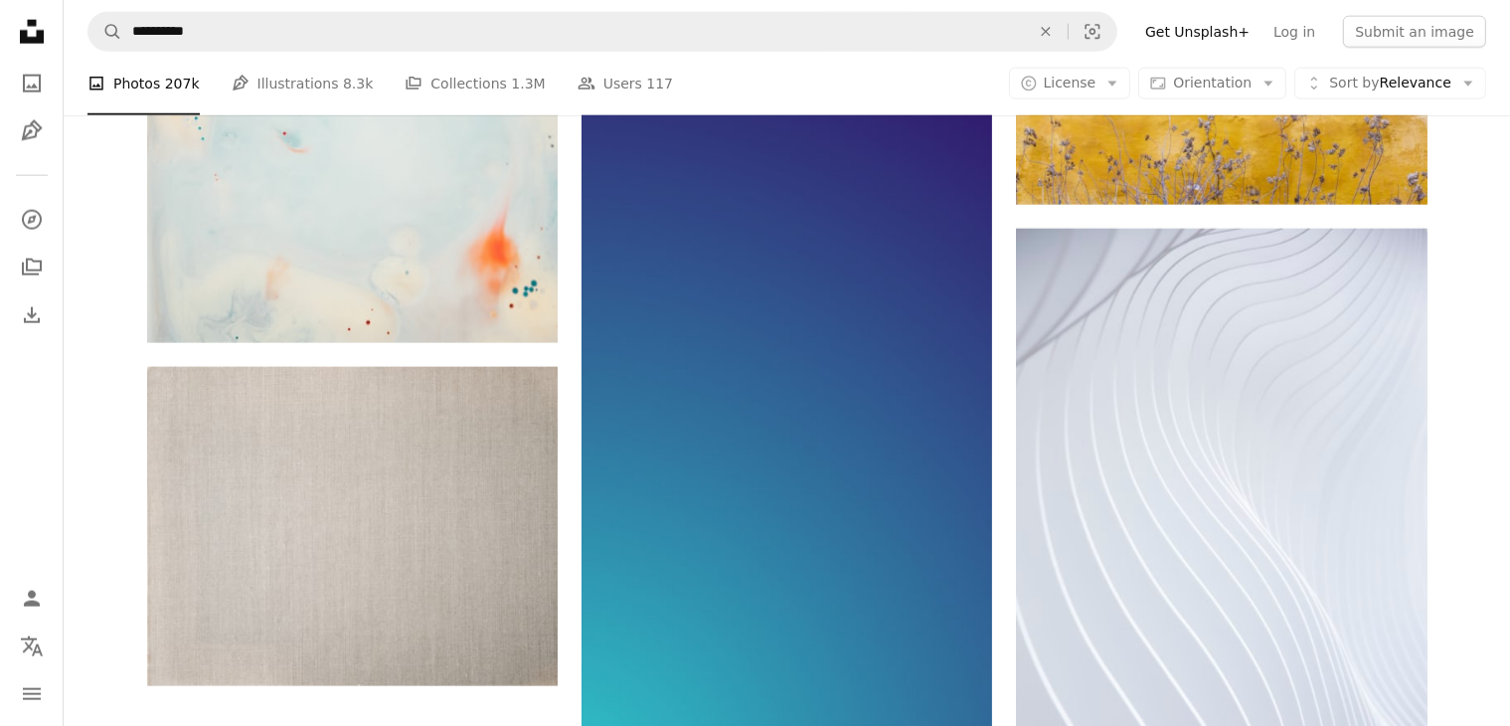
click at [48, 33] on icon "Unsplash logo Unsplash Home" at bounding box center [32, 32] width 40 height 40
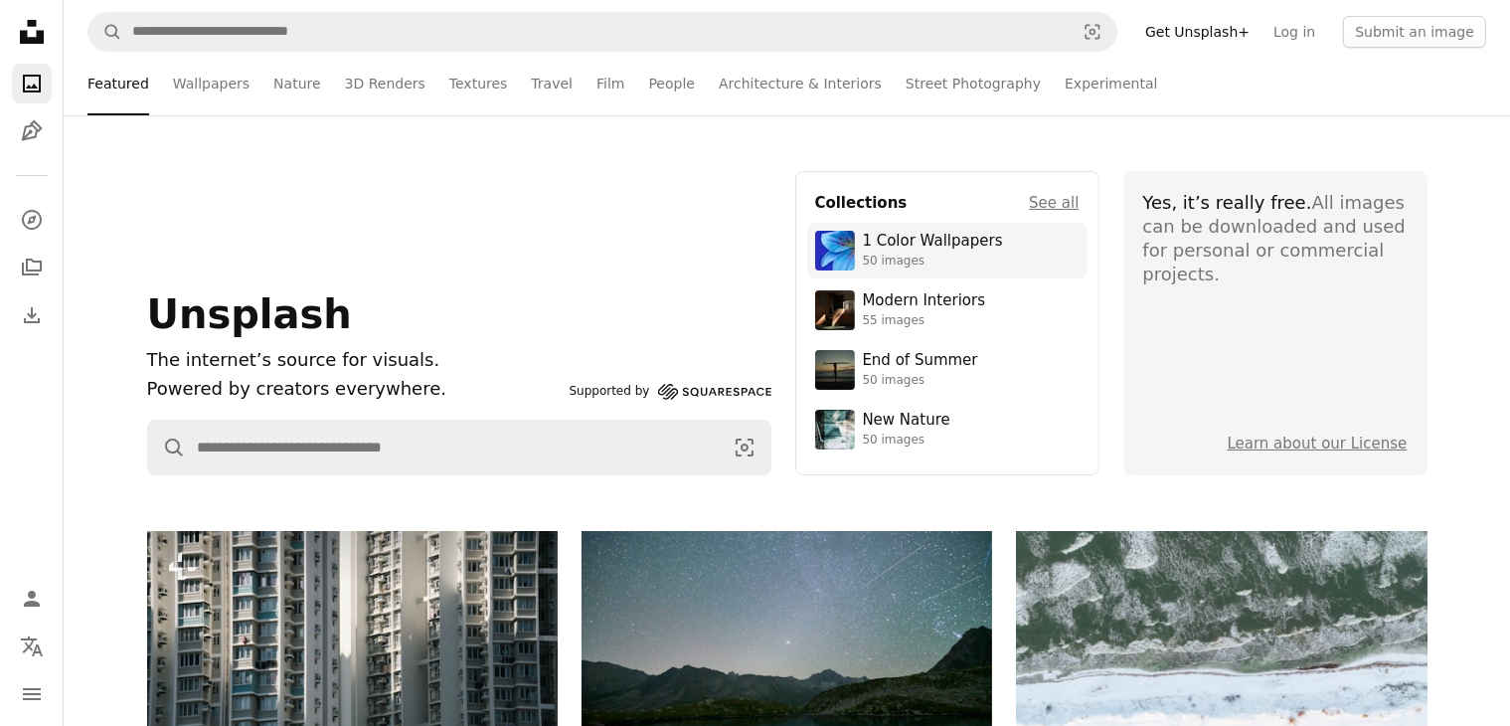
click at [1042, 232] on link "1 Color Wallpapers 50 images" at bounding box center [947, 251] width 264 height 40
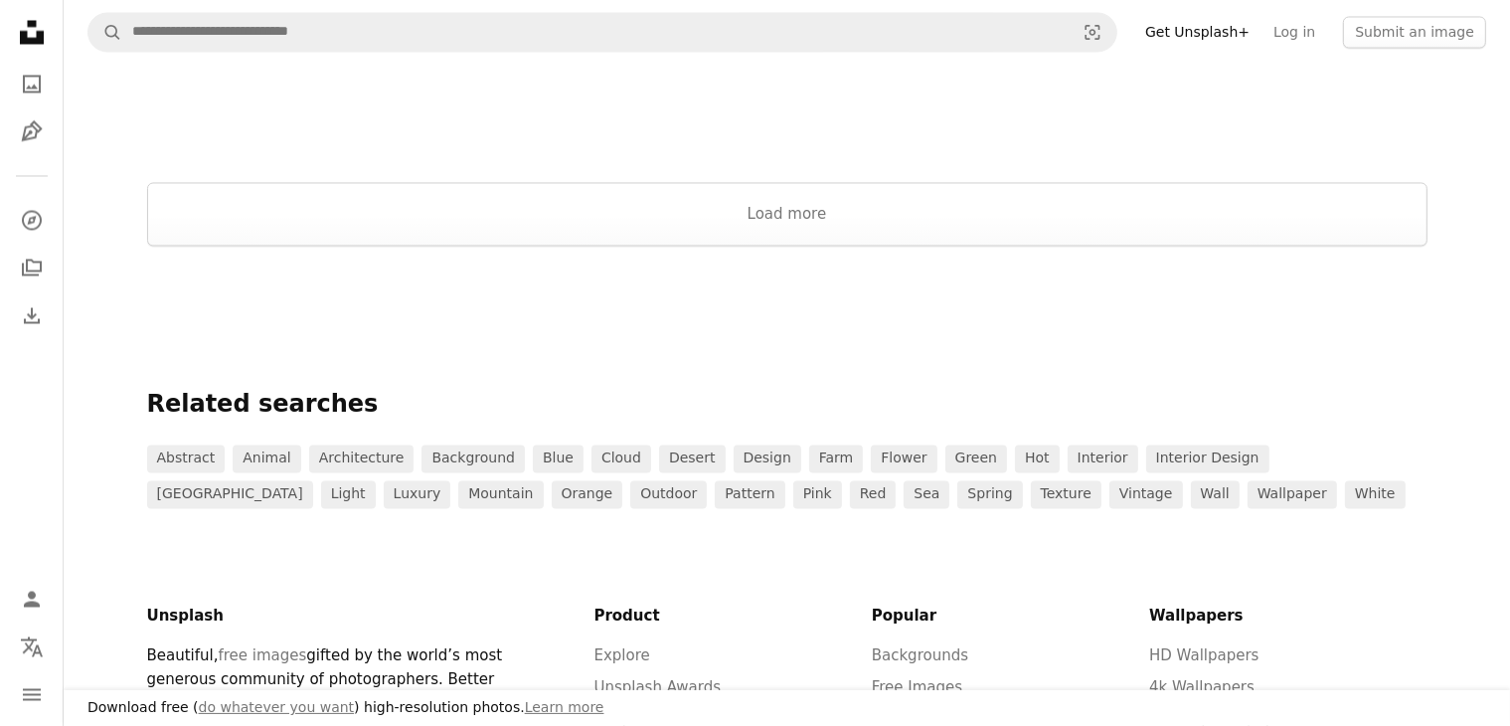
scroll to position [3781, 0]
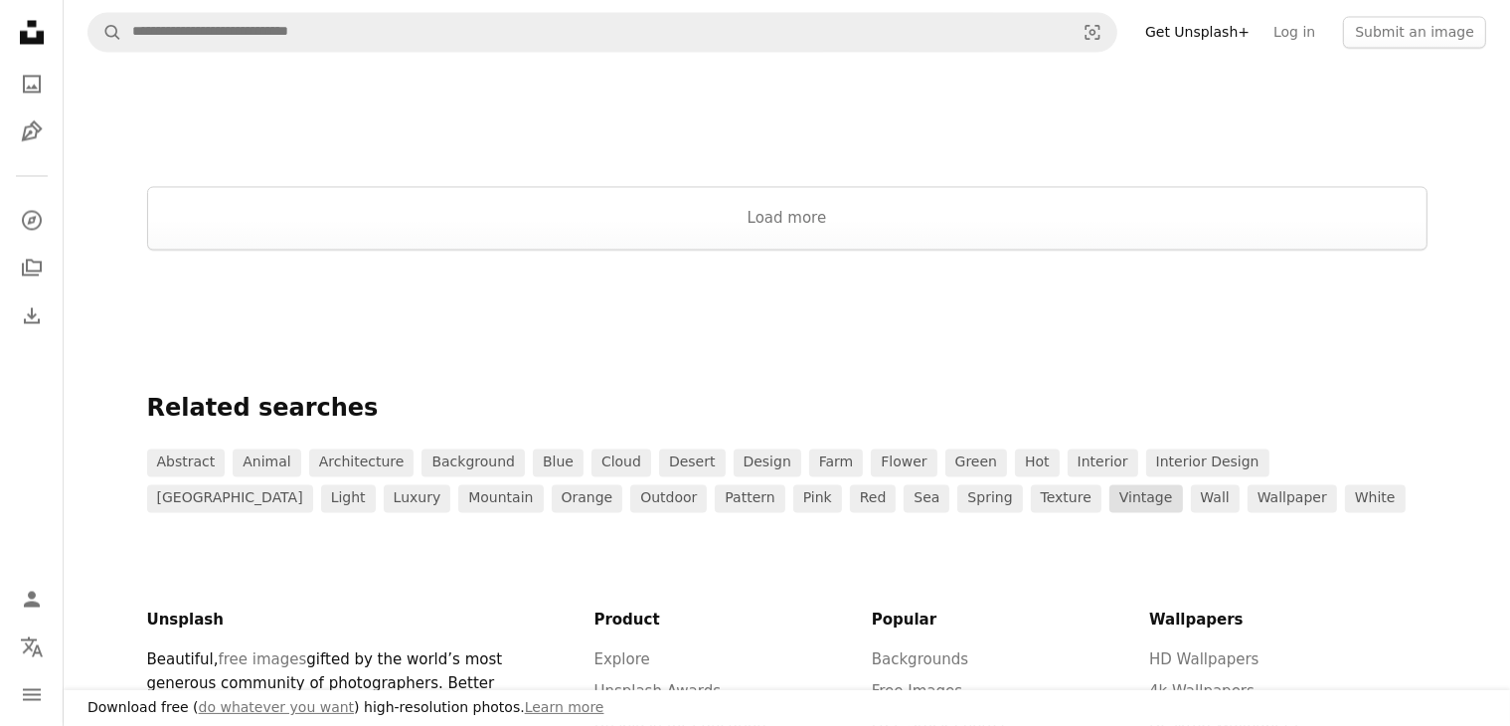
click at [1109, 496] on link "vintage" at bounding box center [1146, 498] width 74 height 28
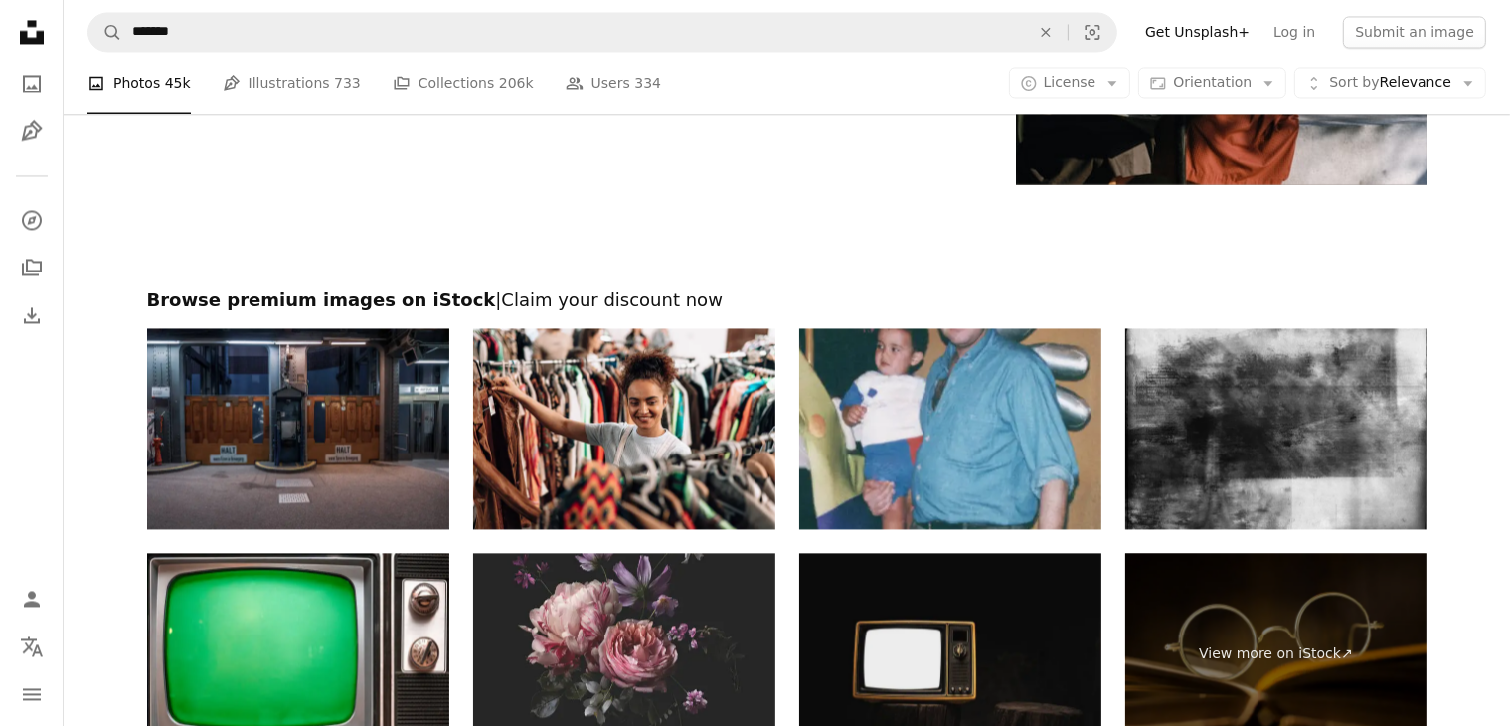
scroll to position [4573, 0]
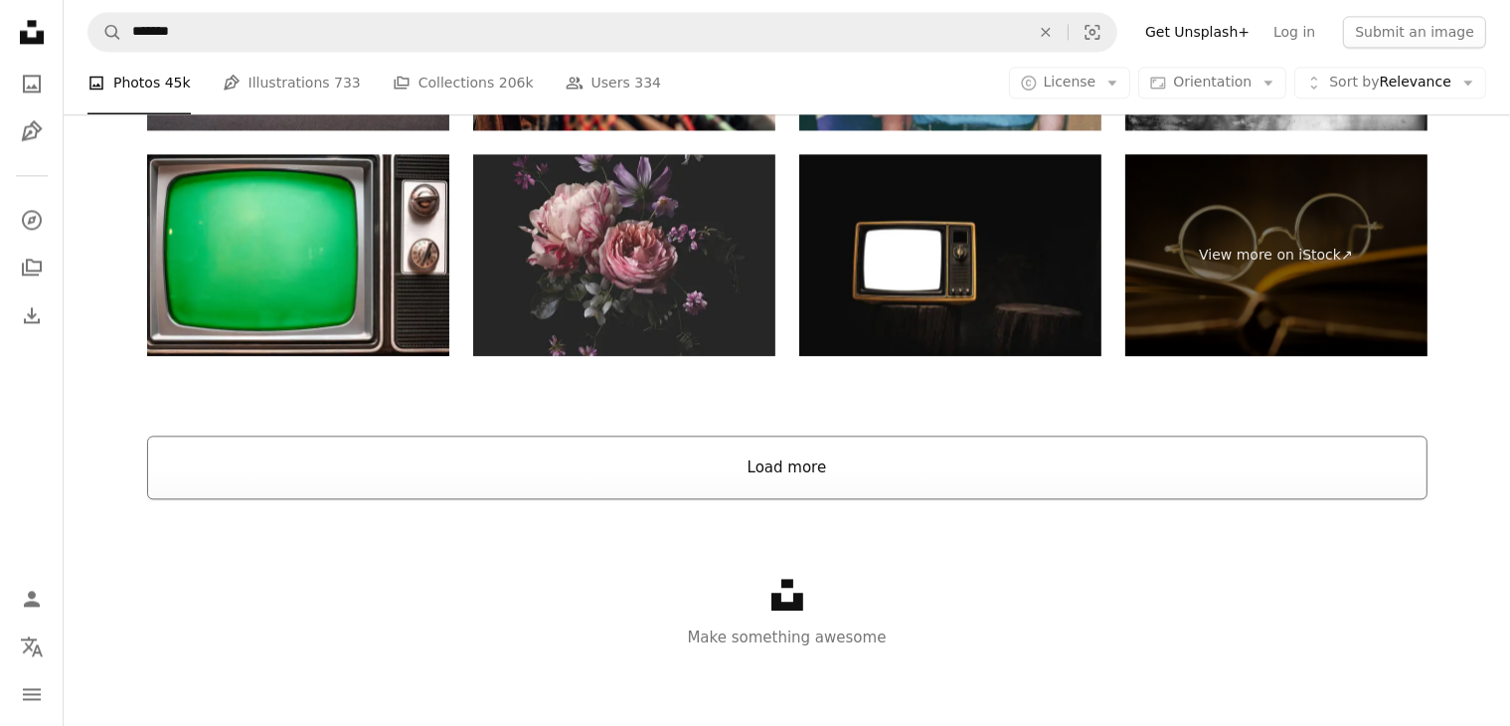
click at [1060, 468] on button "Load more" at bounding box center [787, 467] width 1280 height 64
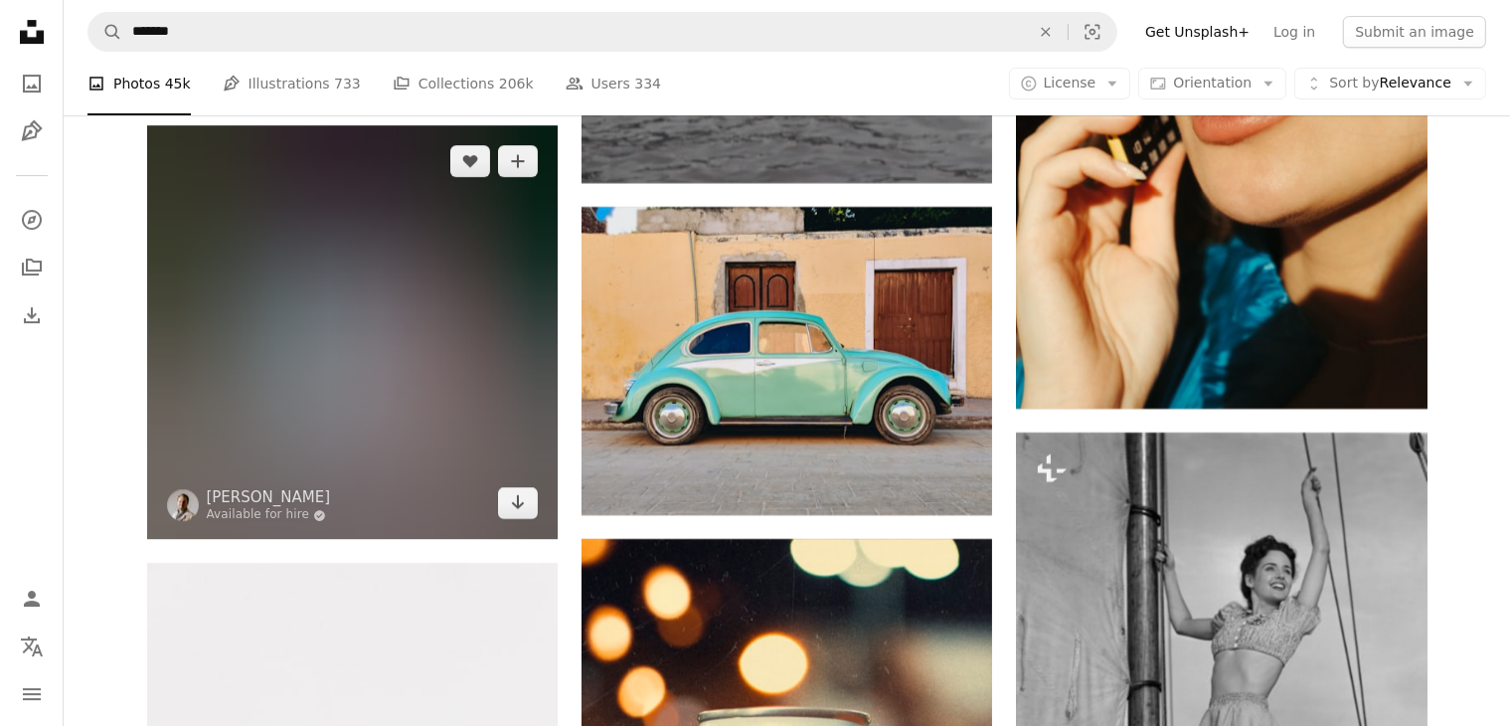
scroll to position [6760, 0]
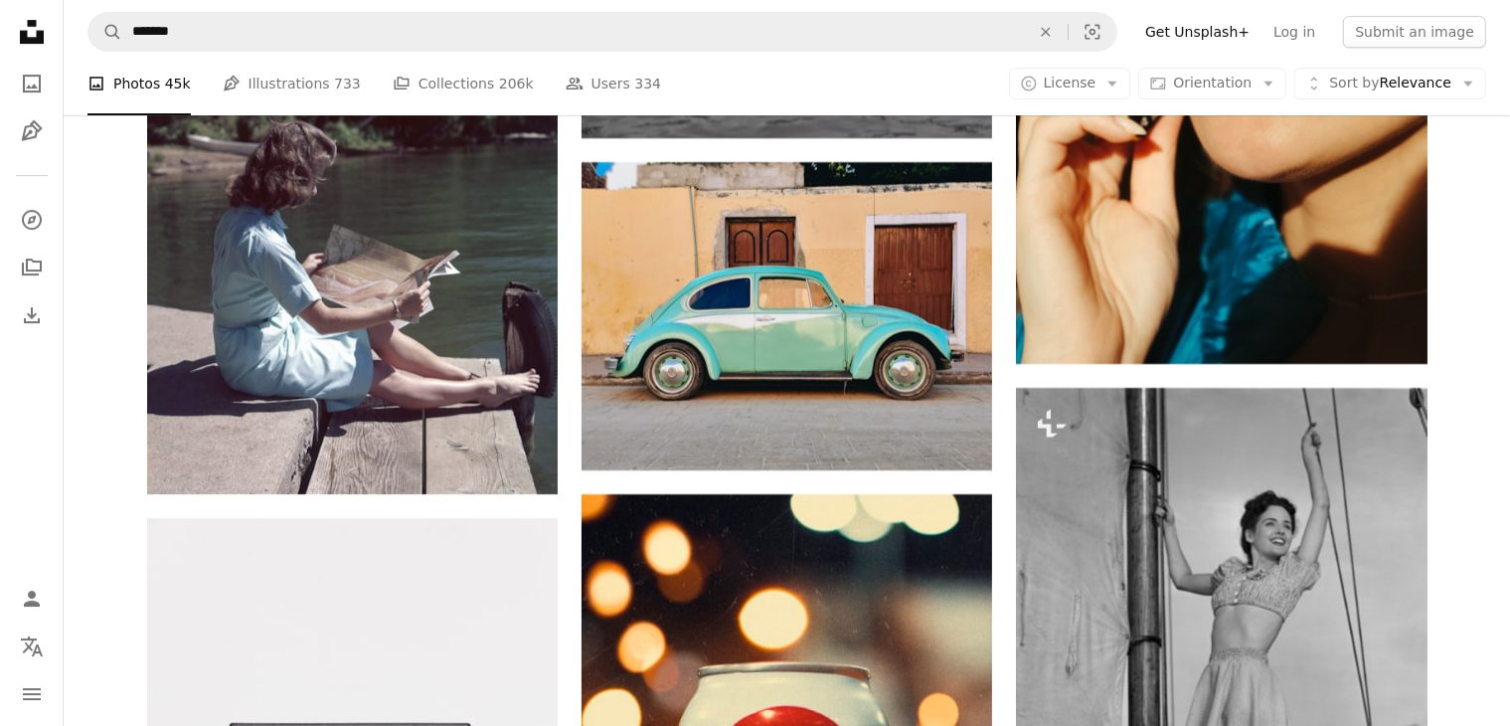
click at [34, 28] on icon "Unsplash logo Unsplash Home" at bounding box center [32, 32] width 40 height 40
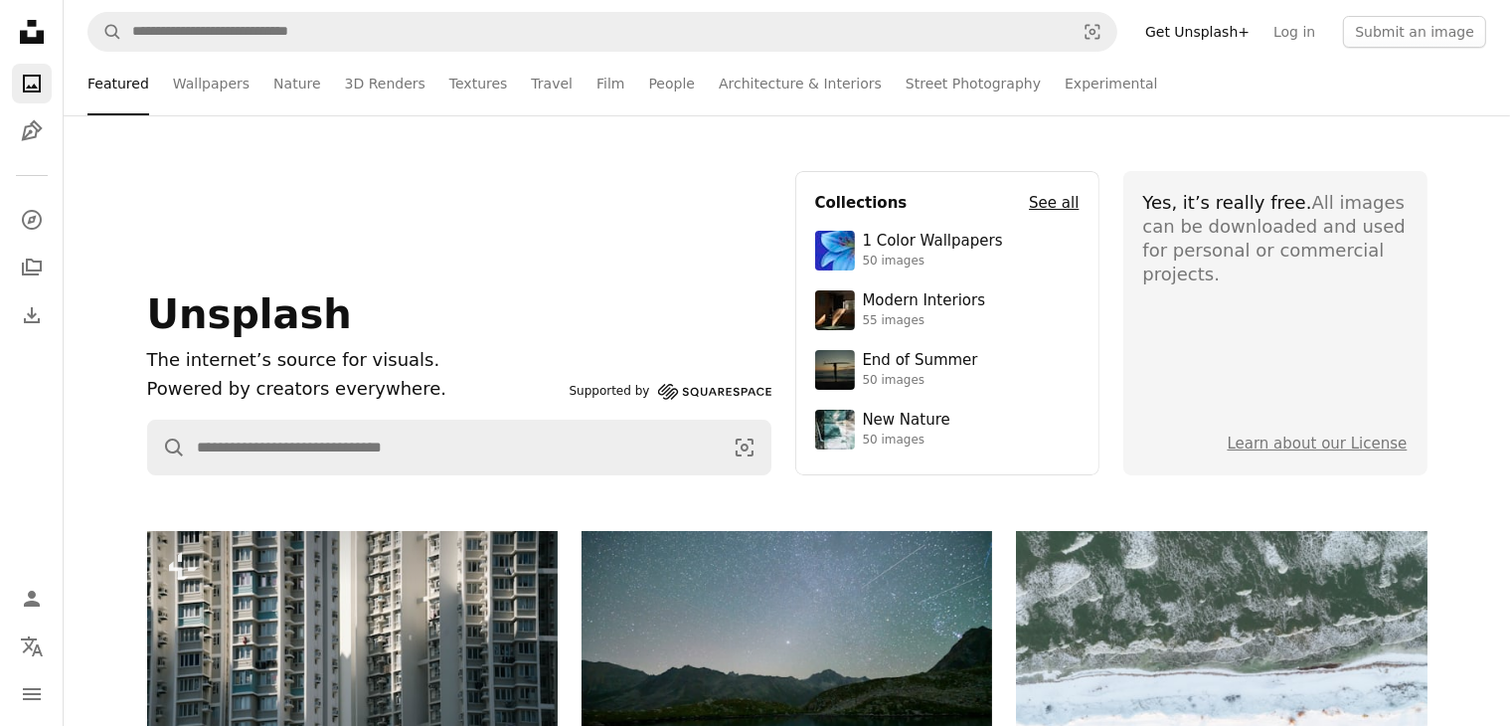
click at [1053, 204] on h4 "See all" at bounding box center [1054, 203] width 50 height 24
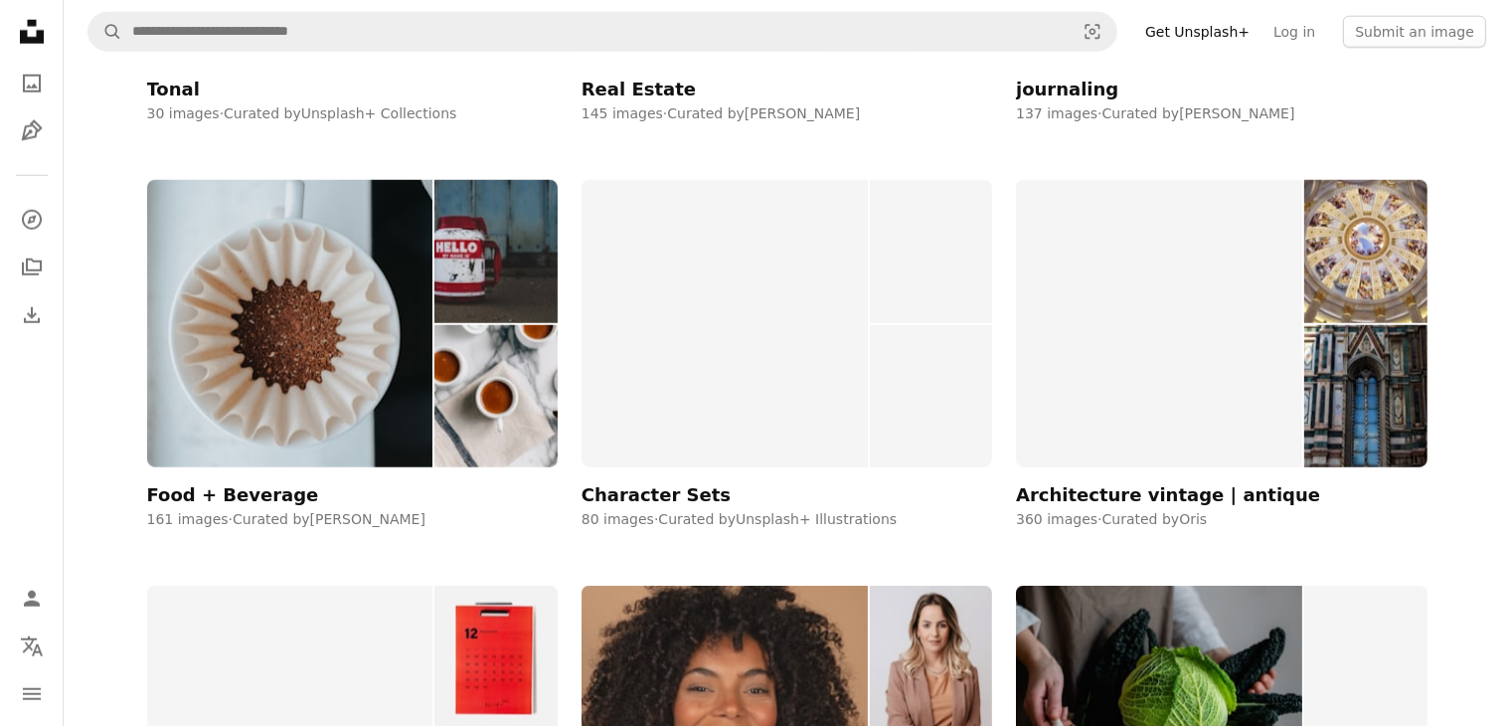
scroll to position [17196, 0]
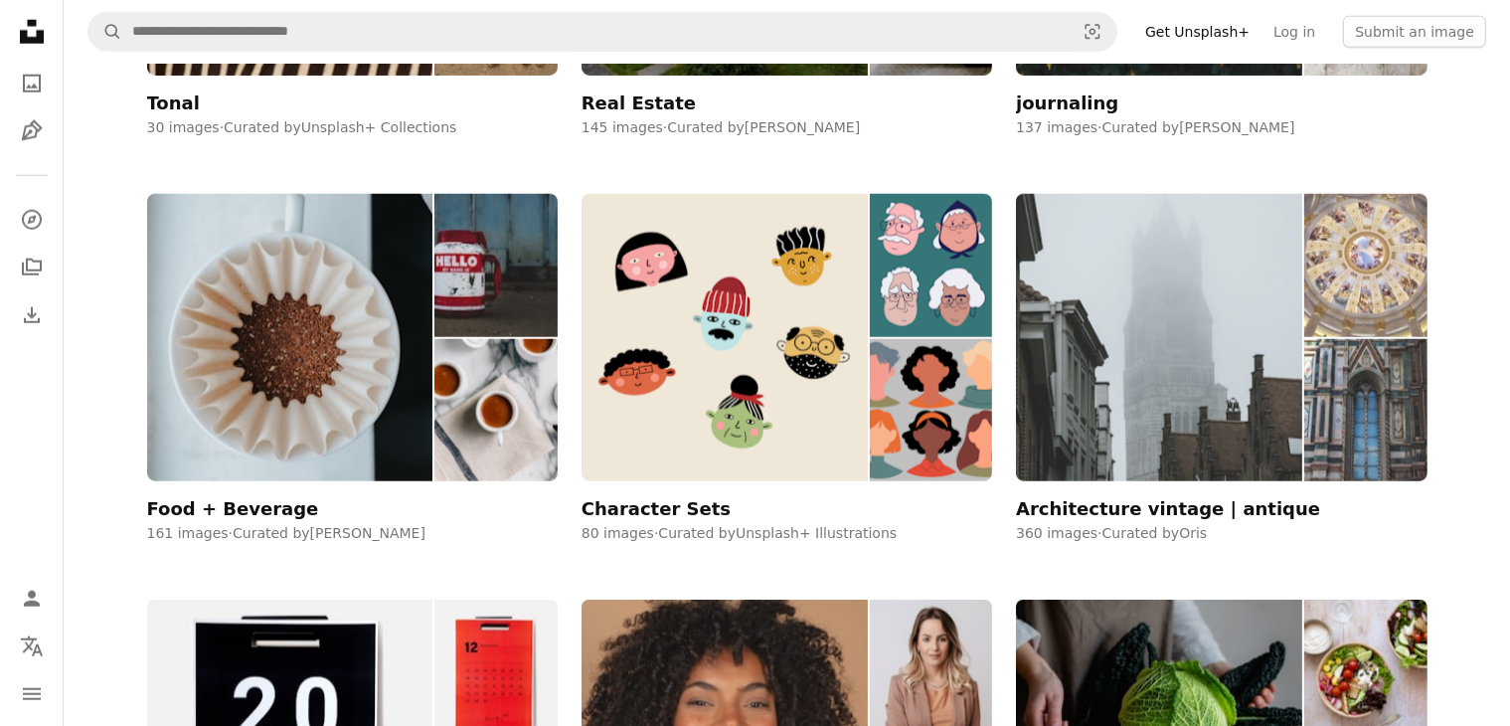
click at [1247, 514] on div "Architecture vintage | antique" at bounding box center [1168, 509] width 304 height 24
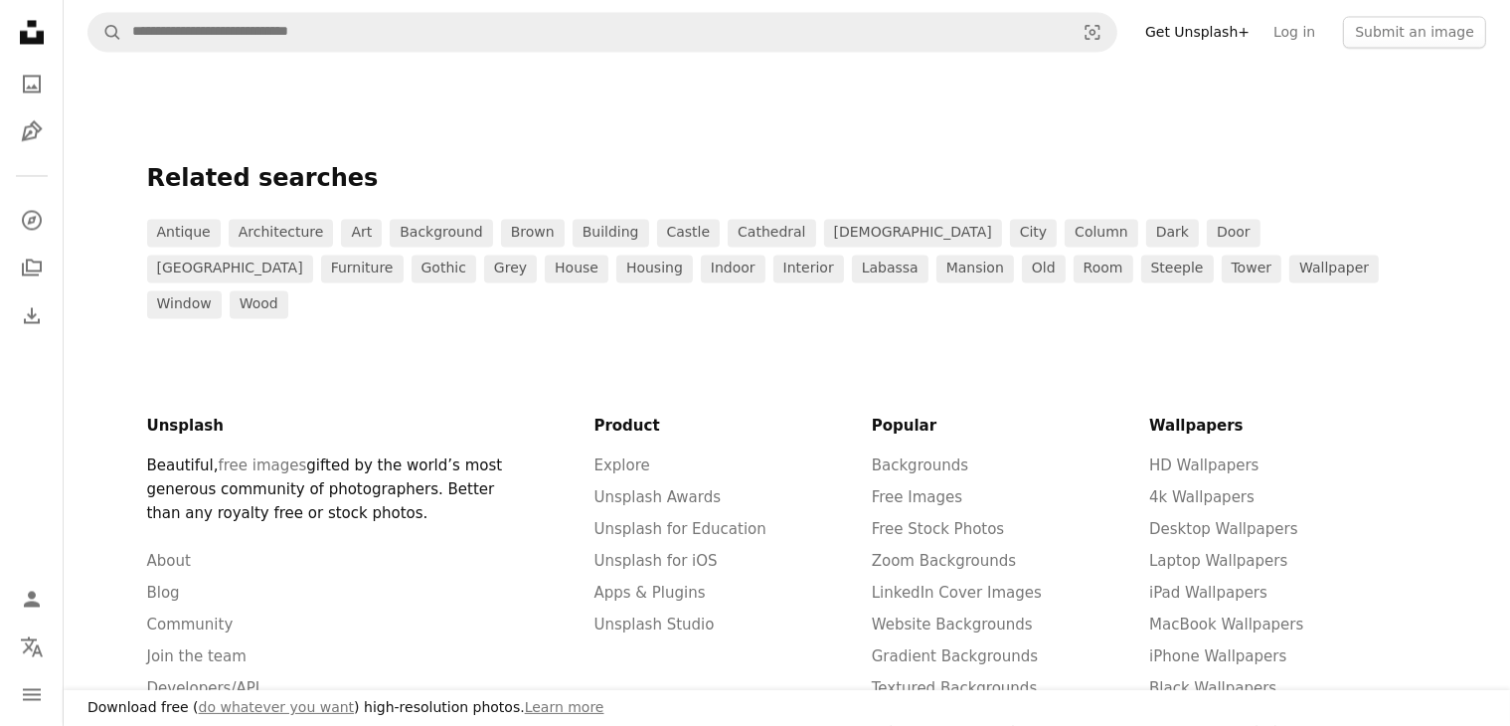
scroll to position [3953, 0]
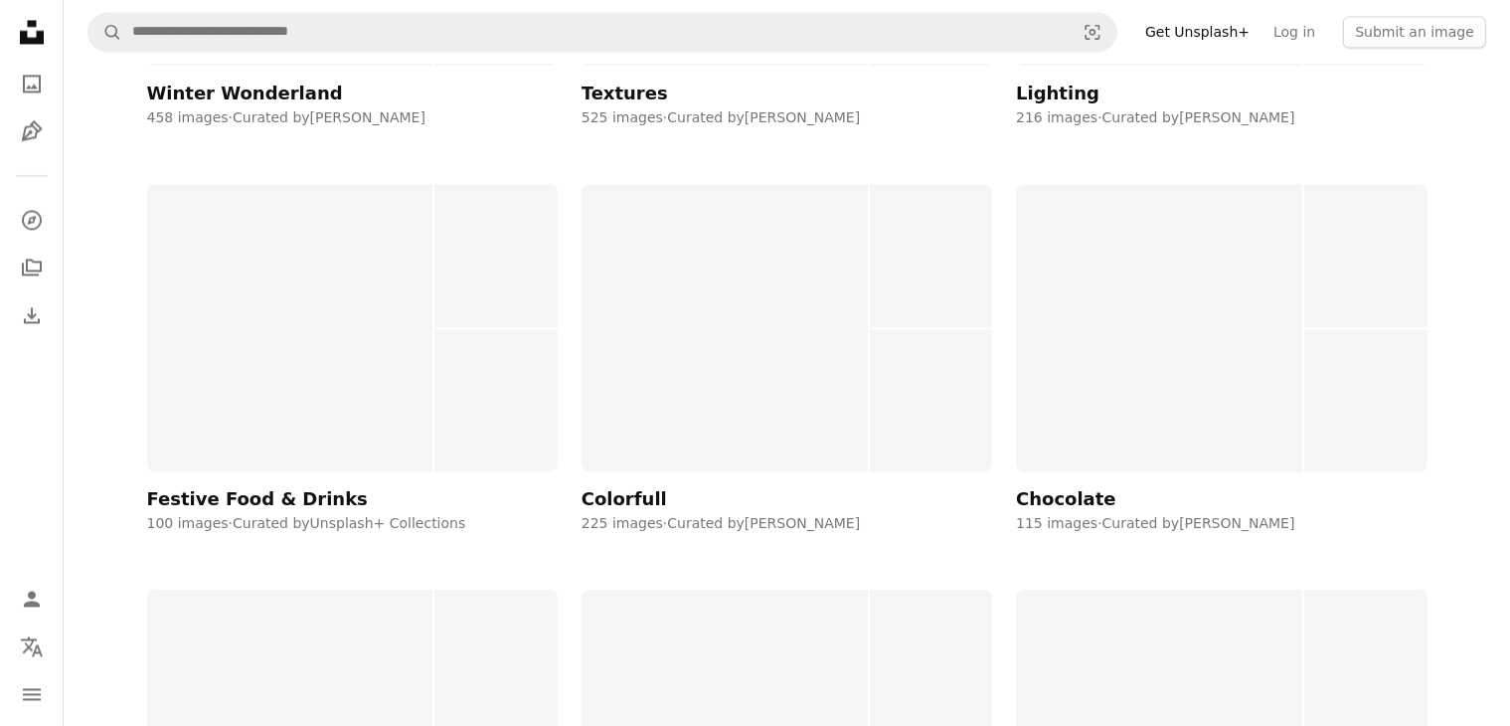
scroll to position [41946, 0]
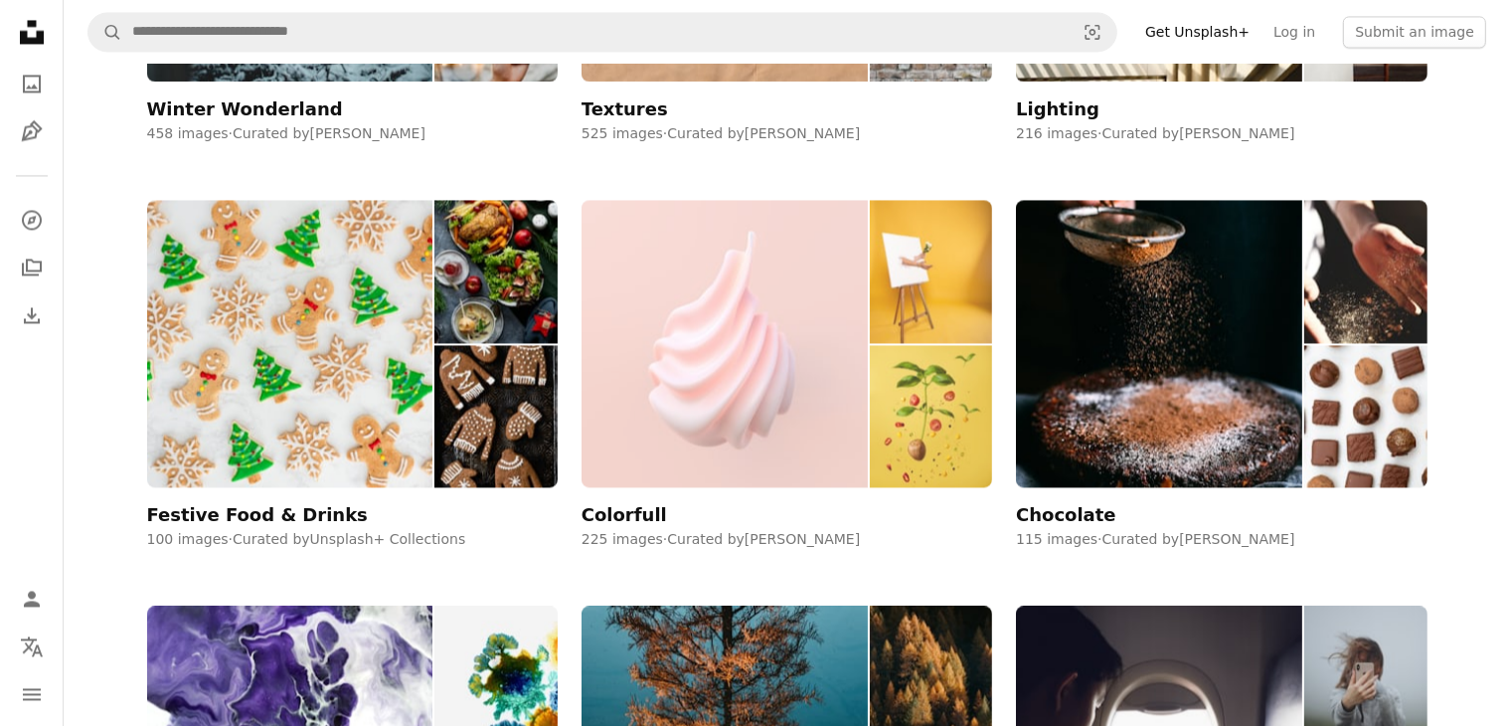
click at [867, 462] on img at bounding box center [724, 343] width 286 height 287
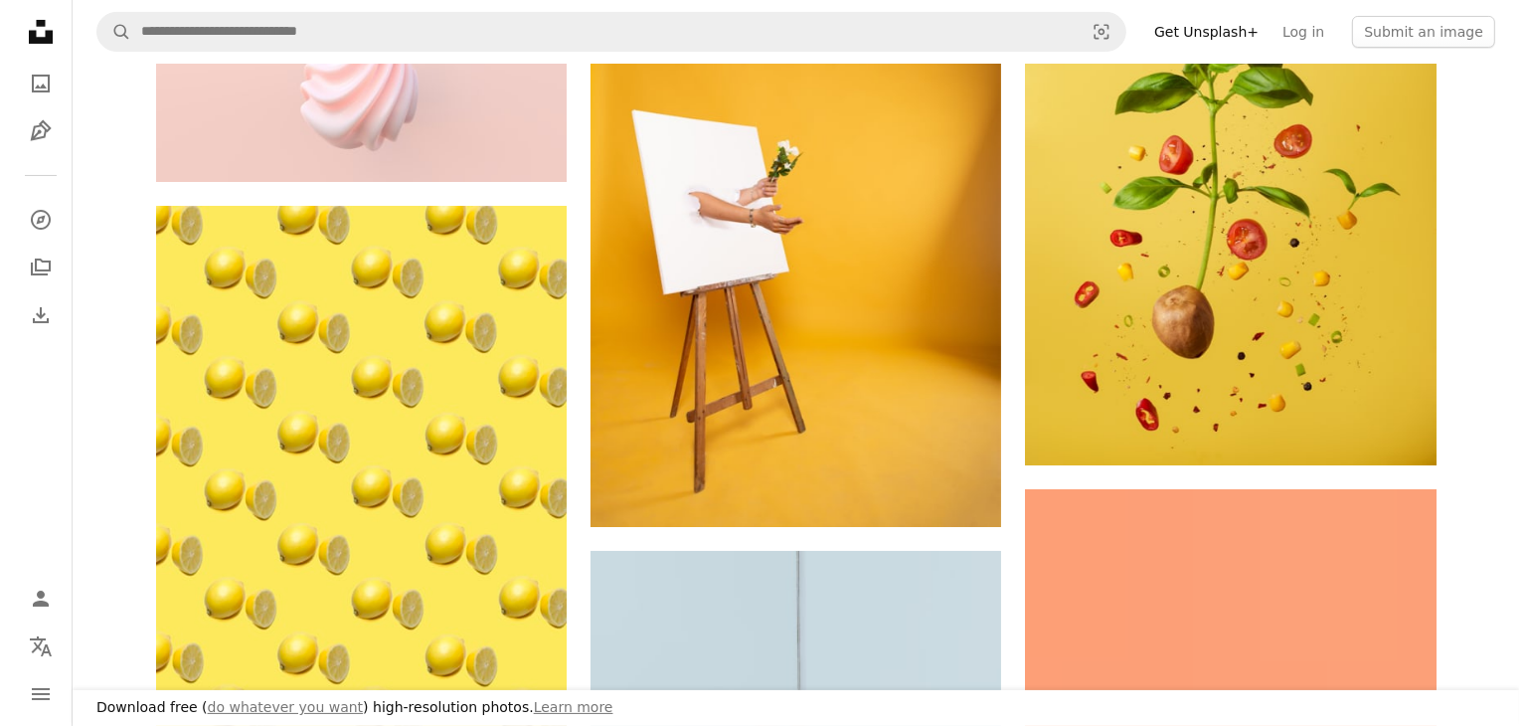
scroll to position [398, 0]
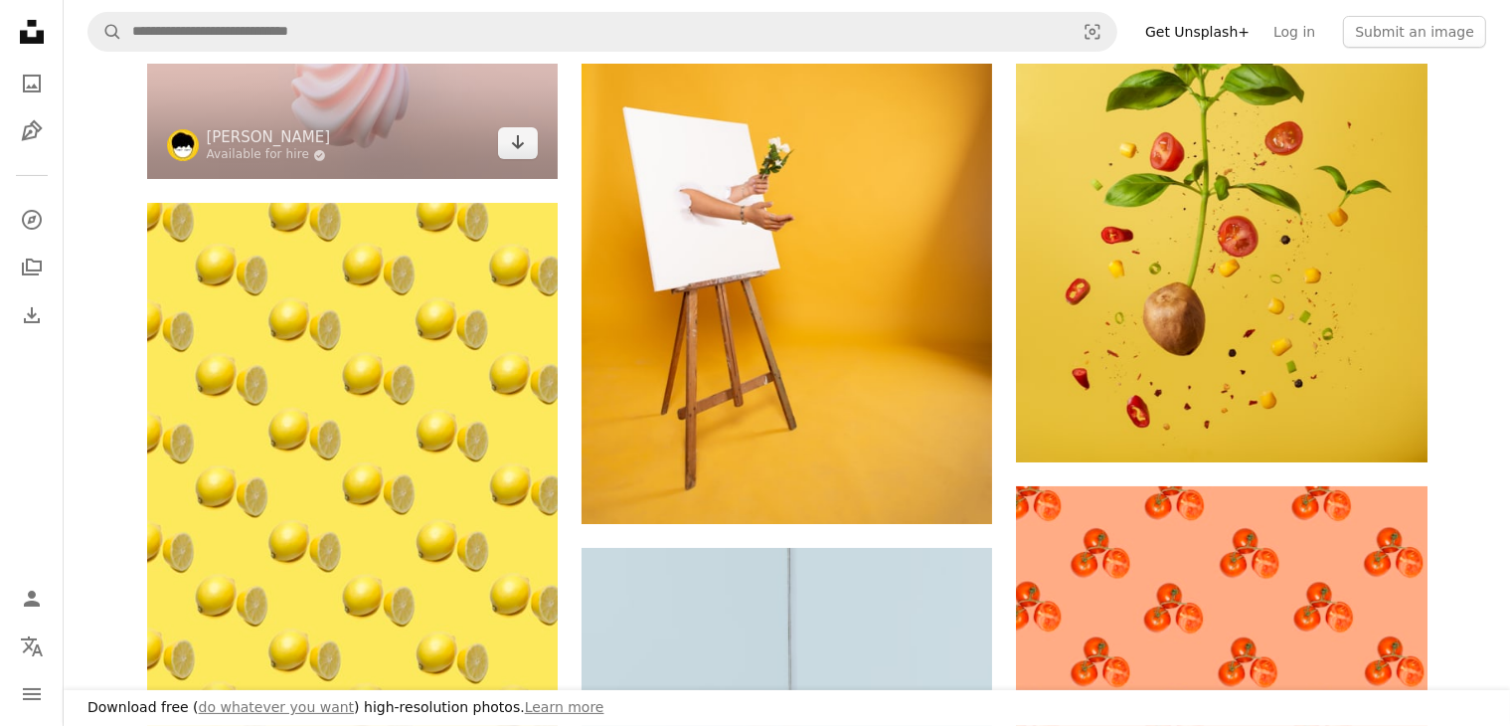
click at [362, 155] on img at bounding box center [352, 63] width 411 height 231
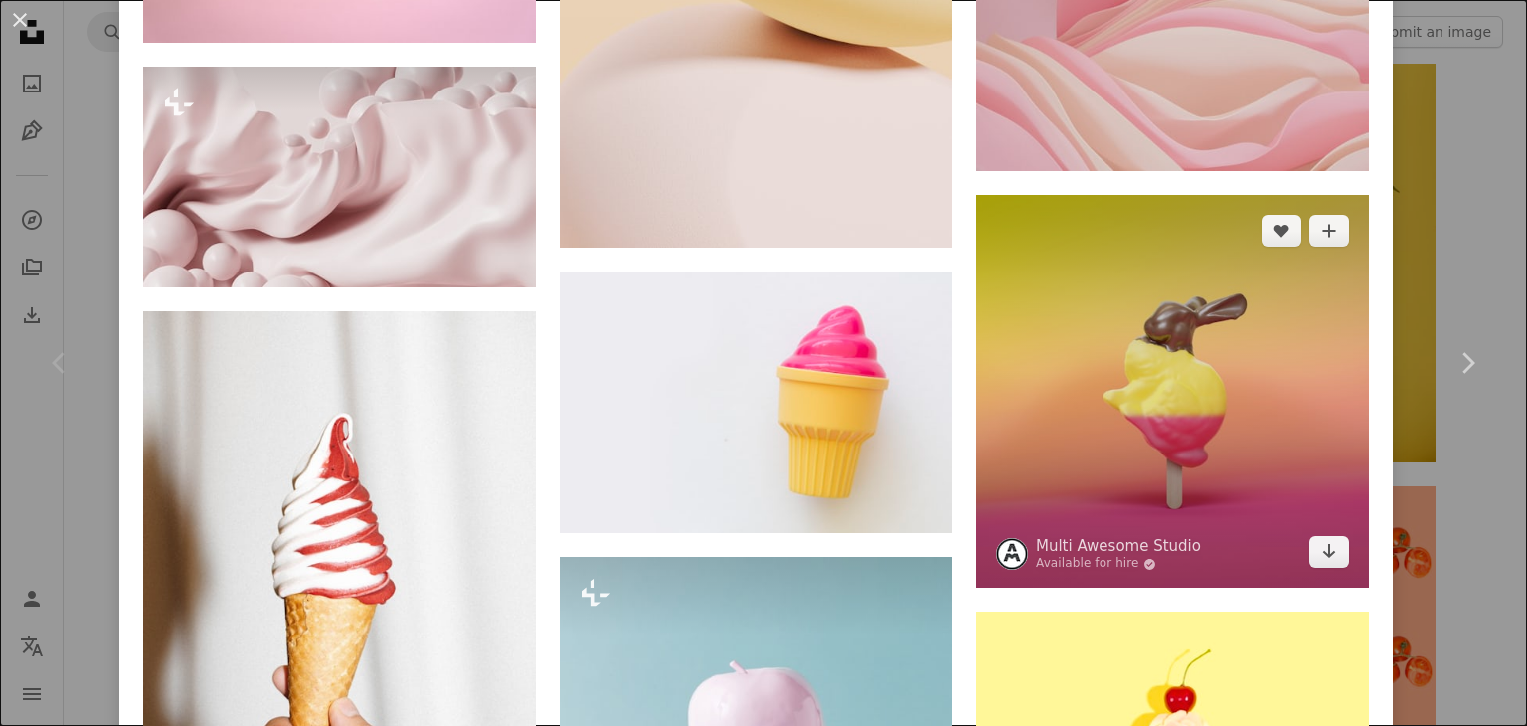
scroll to position [5189, 0]
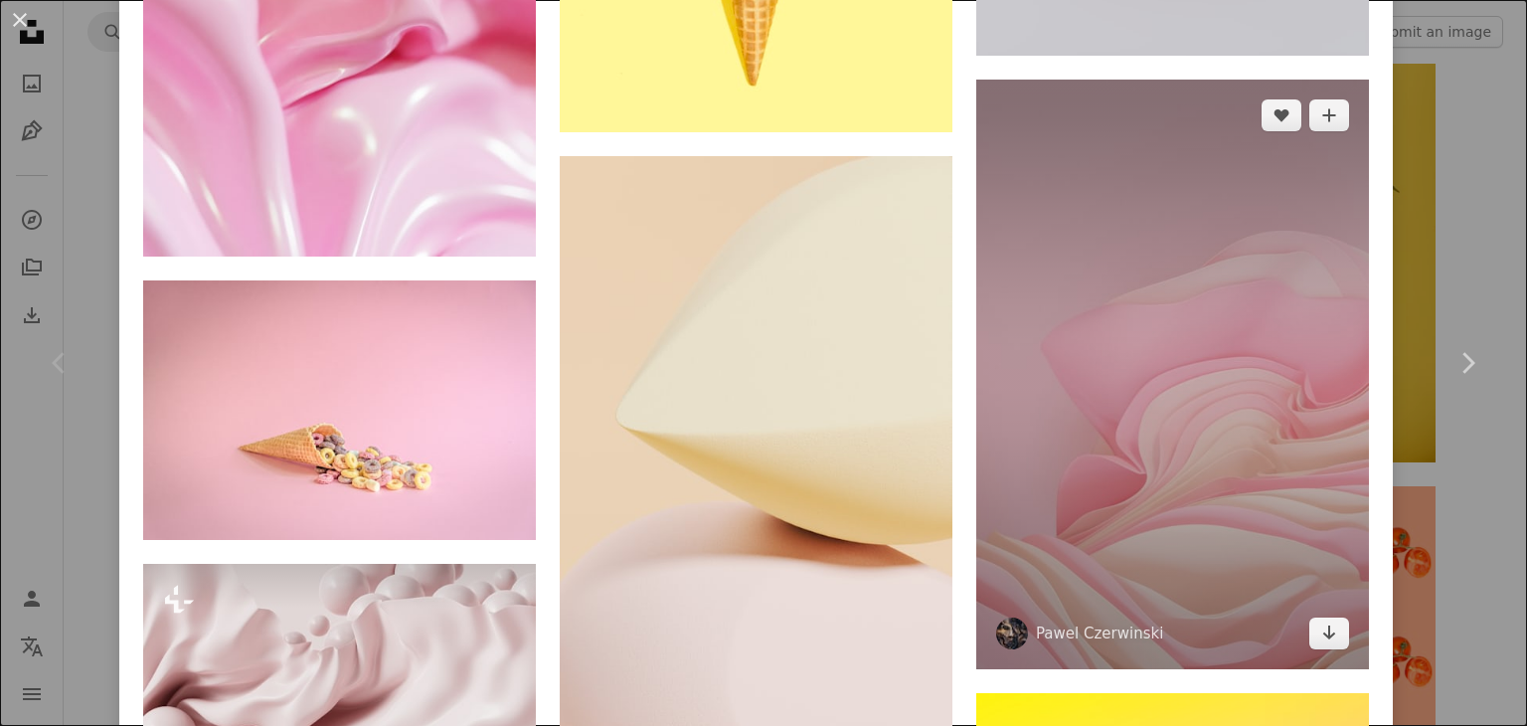
click at [1112, 423] on img at bounding box center [1172, 374] width 393 height 589
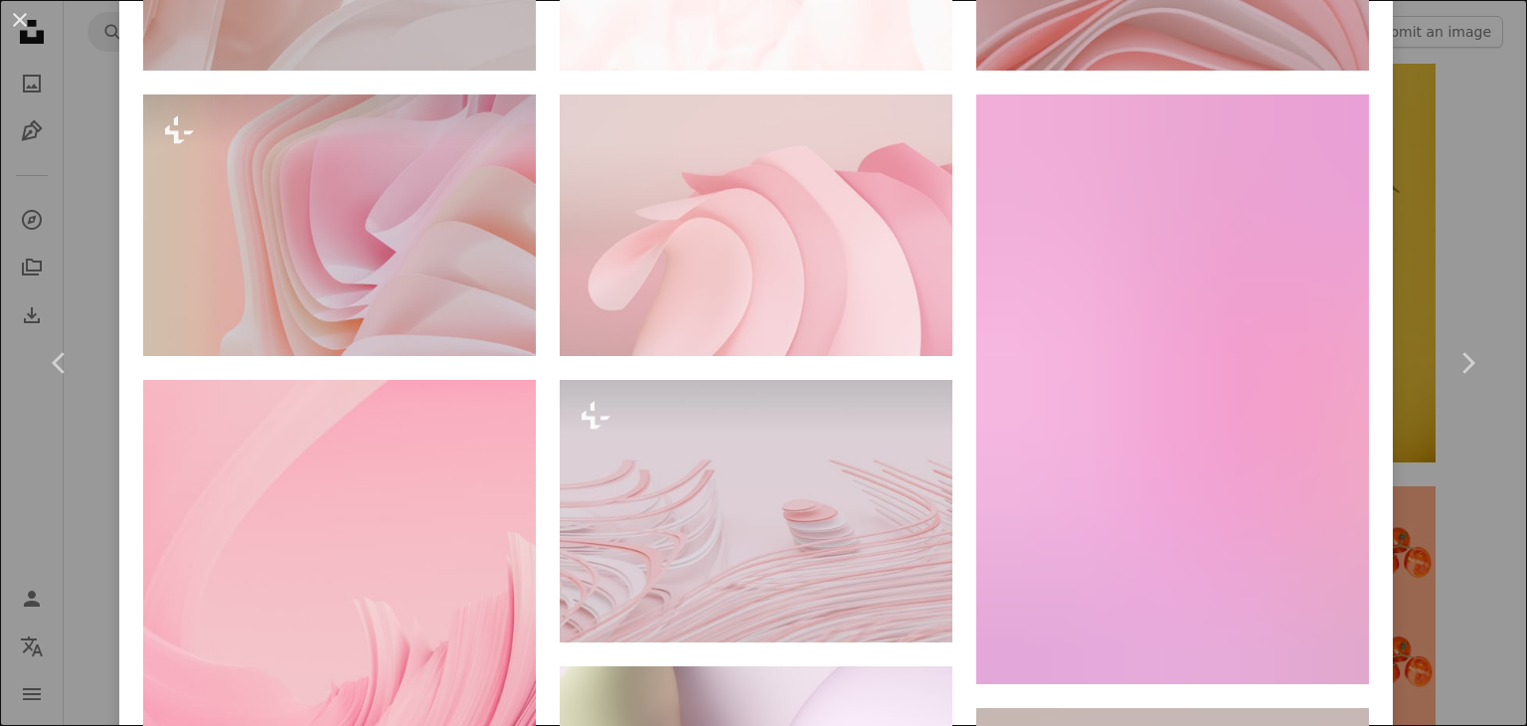
scroll to position [1889, 0]
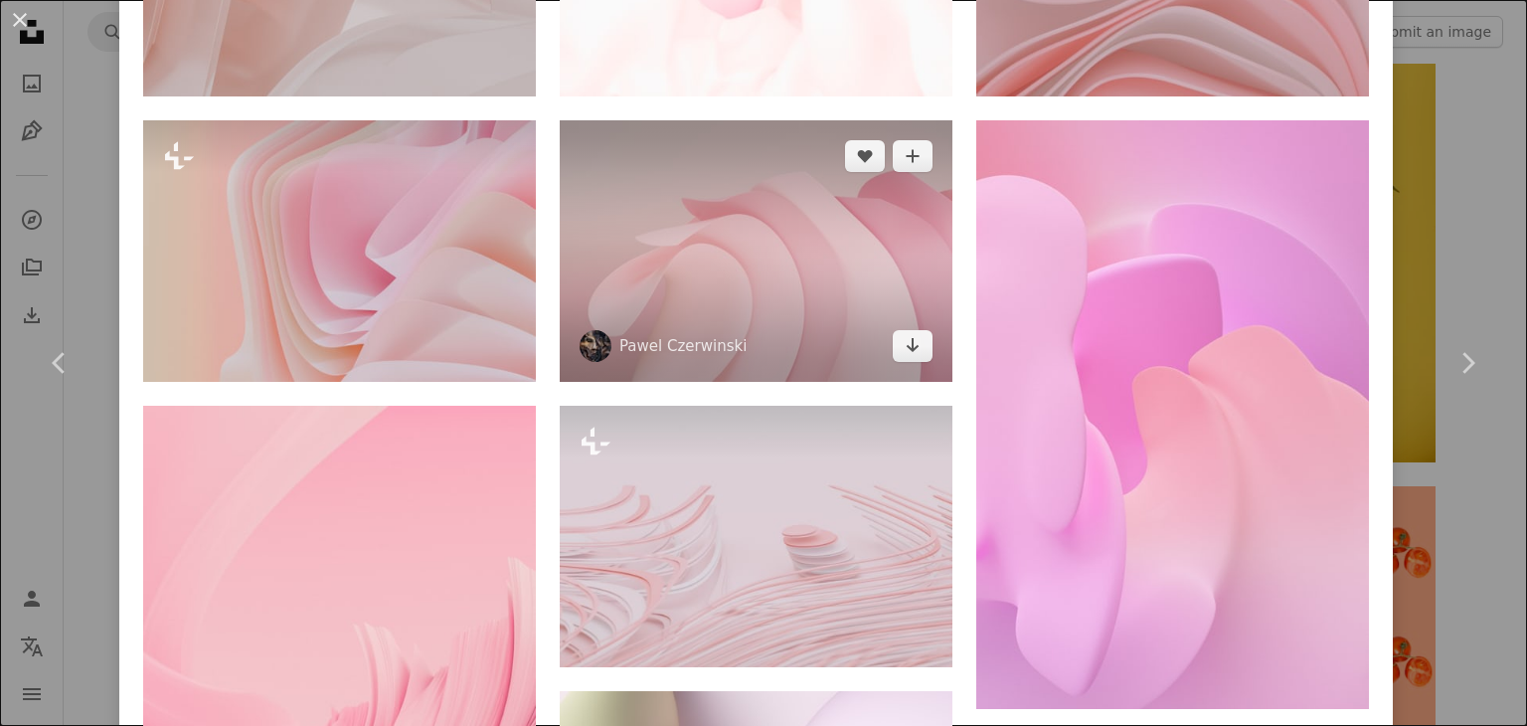
click at [798, 295] on img at bounding box center [756, 250] width 393 height 261
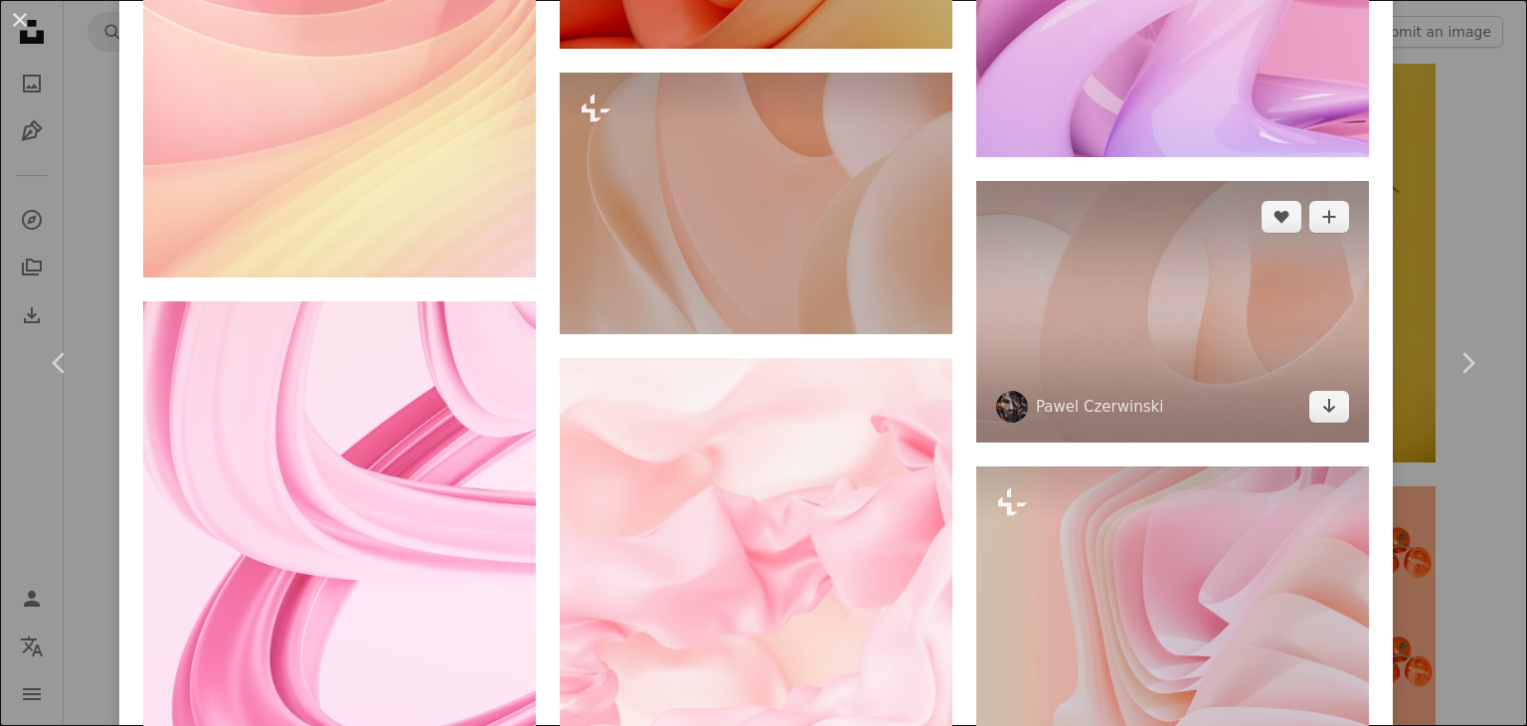
scroll to position [4020, 0]
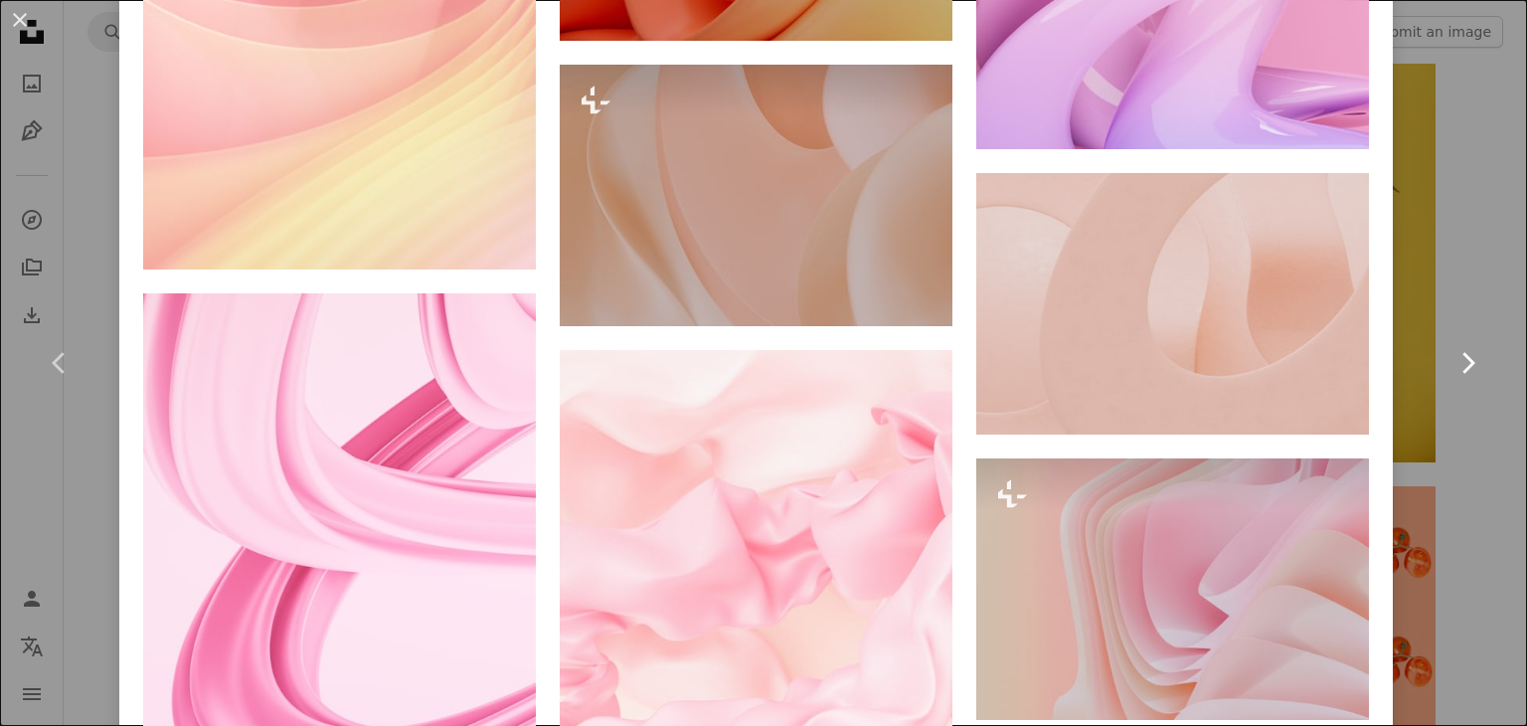
click at [1459, 400] on link "Chevron right" at bounding box center [1466, 362] width 119 height 191
